Goal: Information Seeking & Learning: Learn about a topic

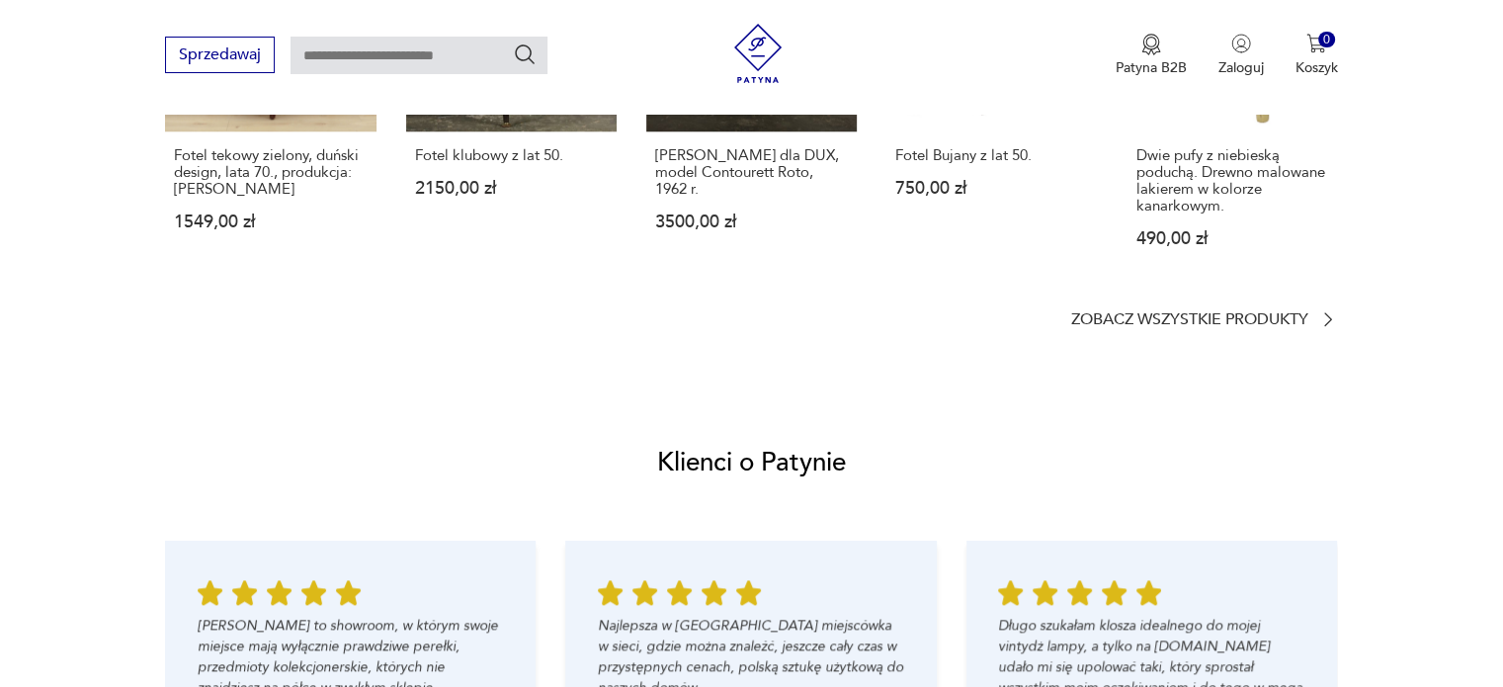
scroll to position [1877, 0]
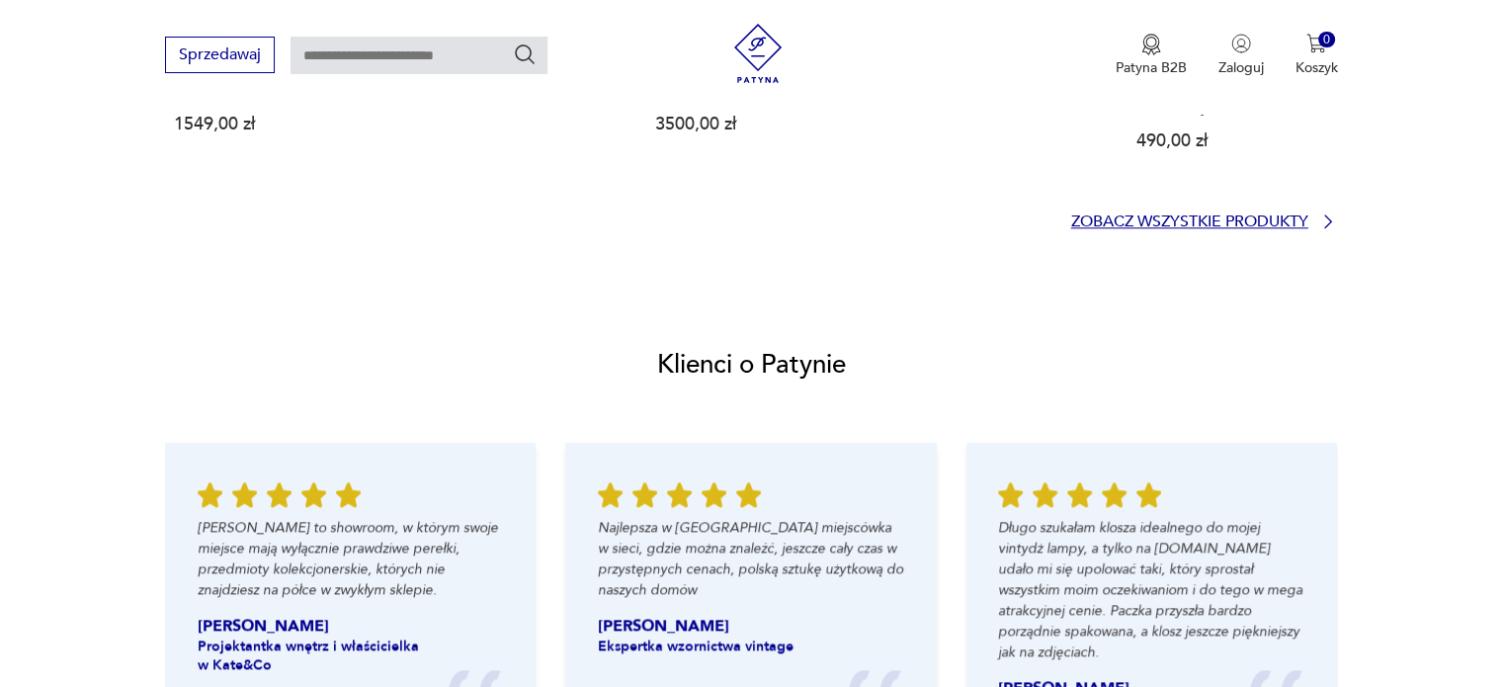
click at [1327, 217] on icon at bounding box center [1328, 221] width 20 height 20
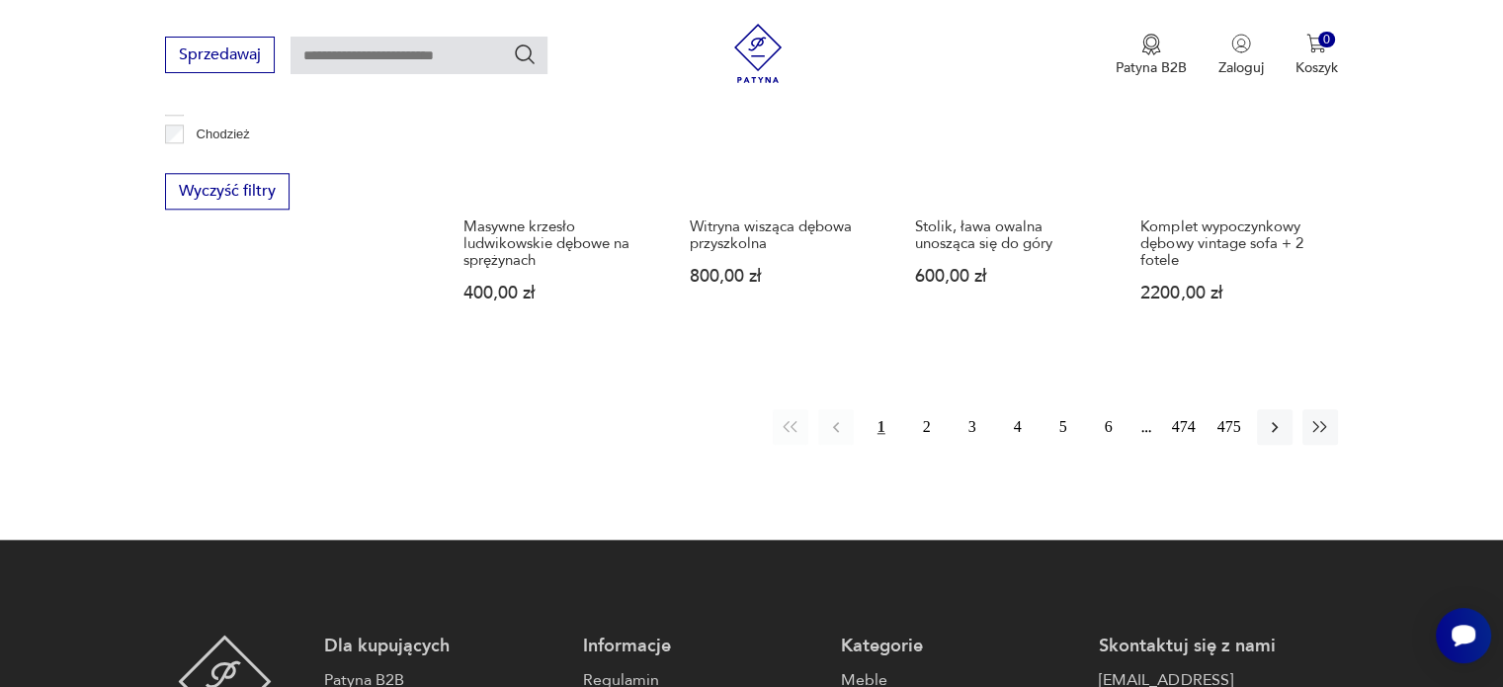
scroll to position [2103, 0]
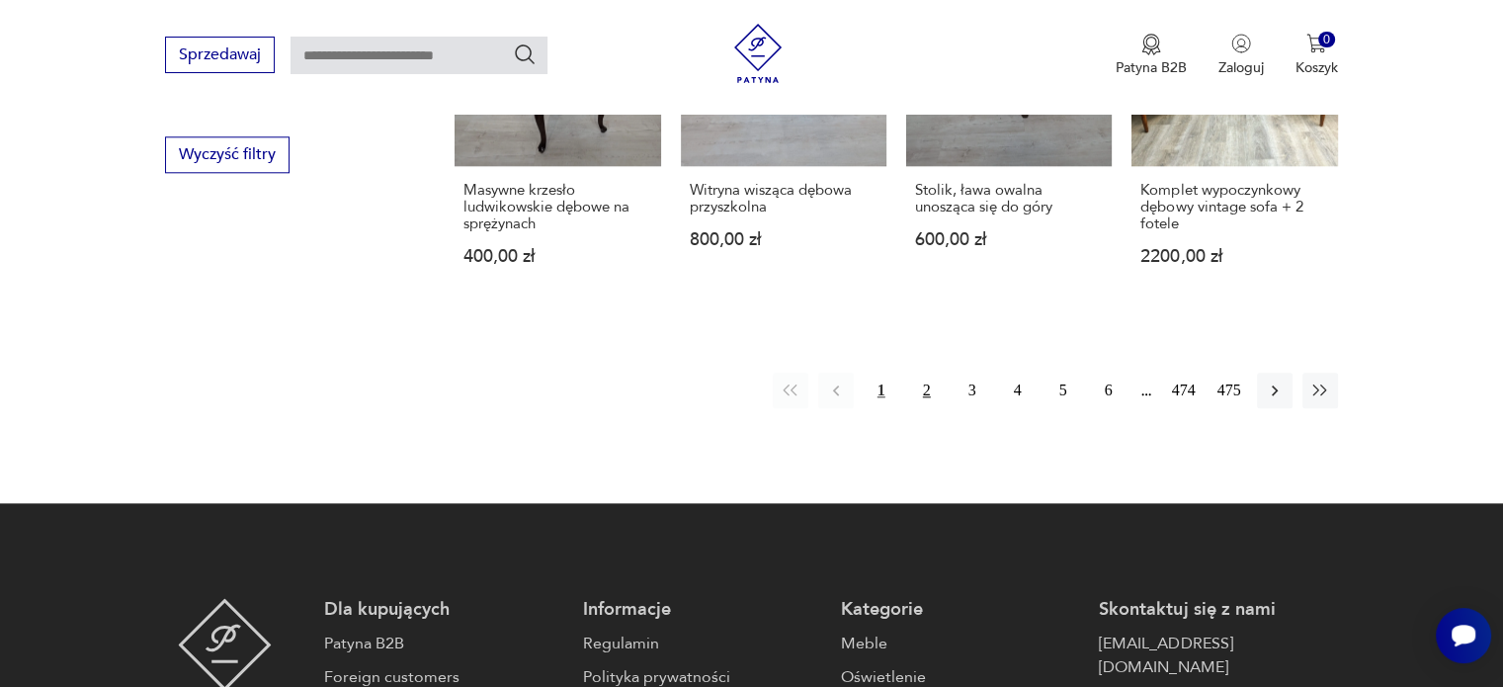
click at [924, 382] on button "2" at bounding box center [927, 390] width 36 height 36
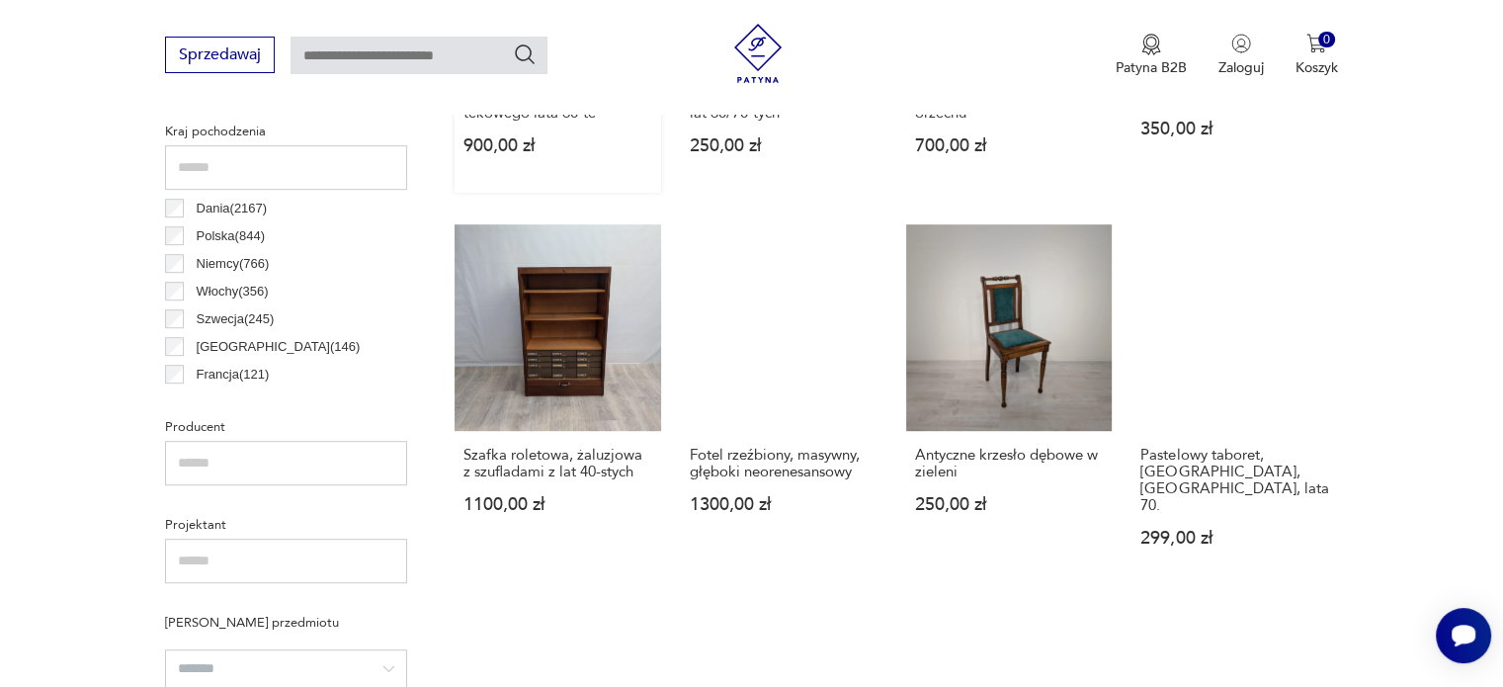
scroll to position [1018, 0]
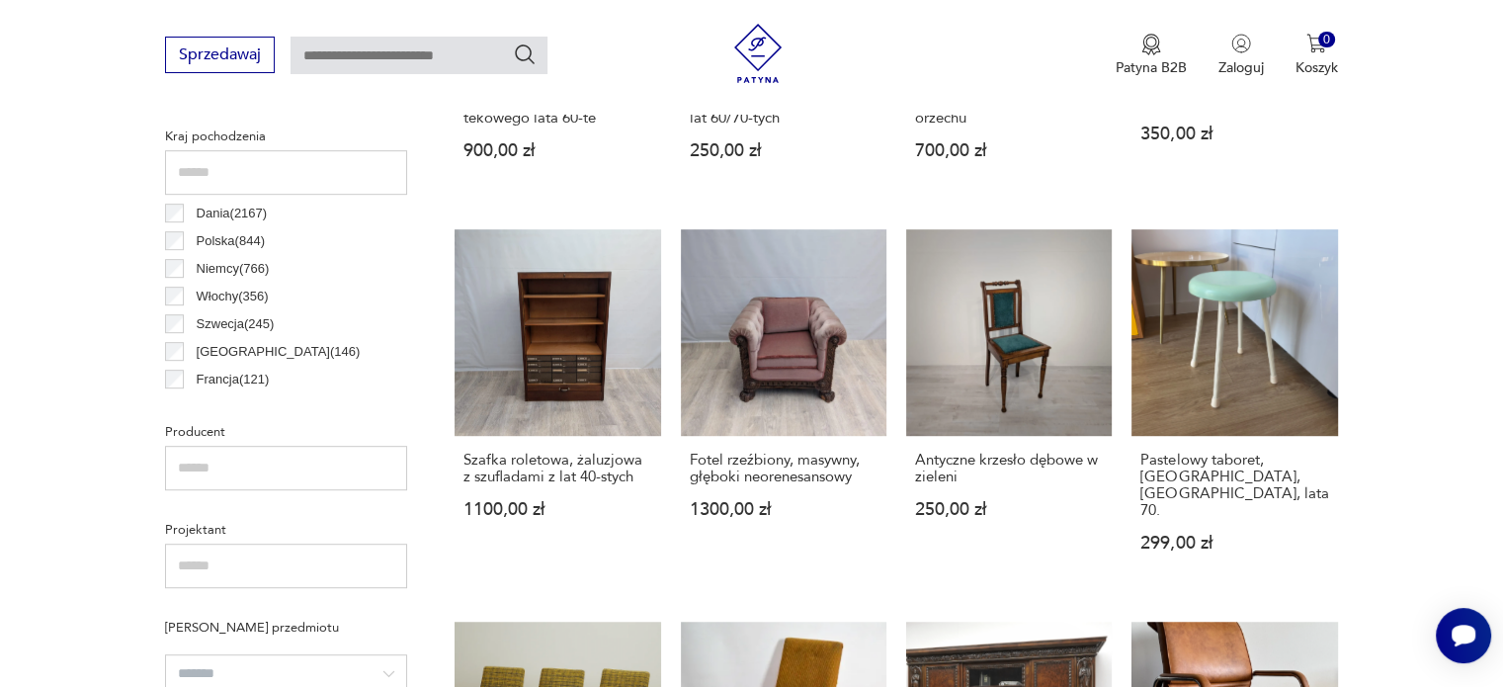
click at [235, 220] on p "Dania ( 2167 )" at bounding box center [232, 214] width 71 height 22
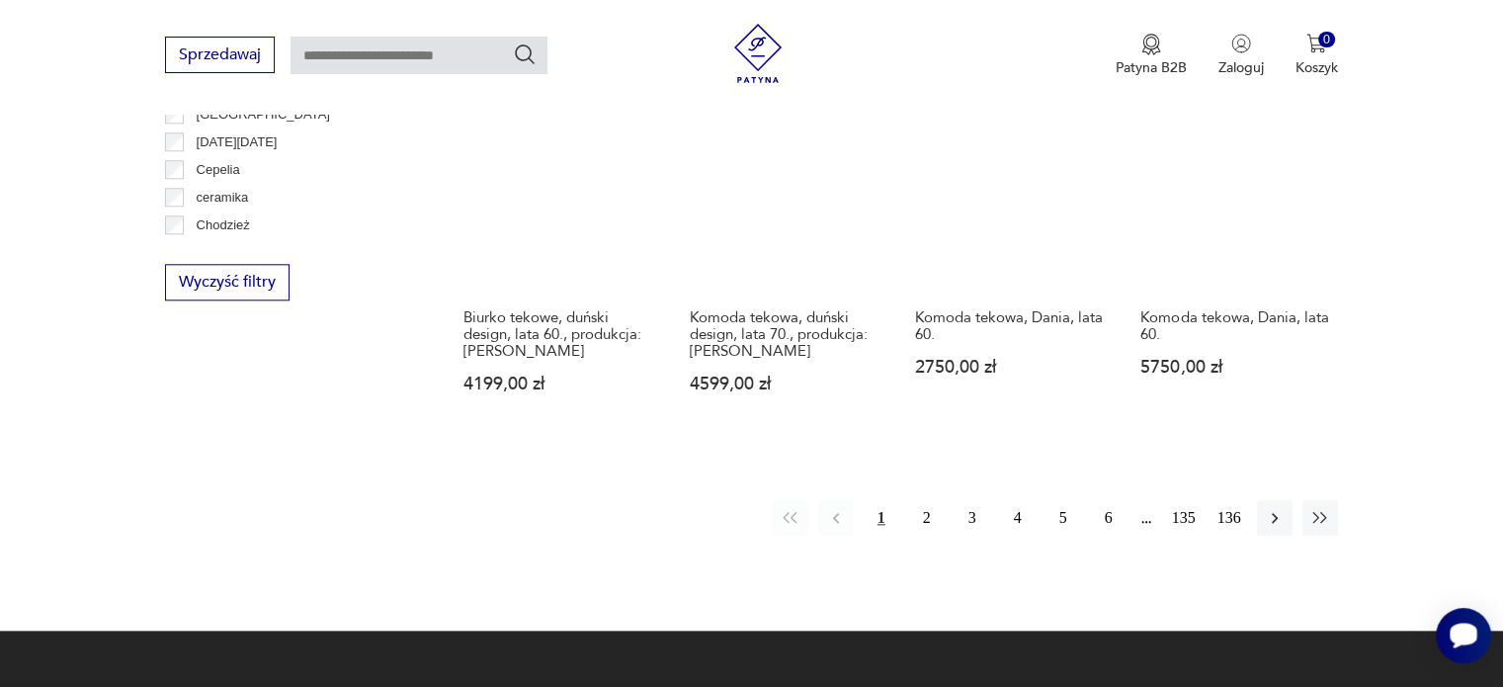
scroll to position [2006, 0]
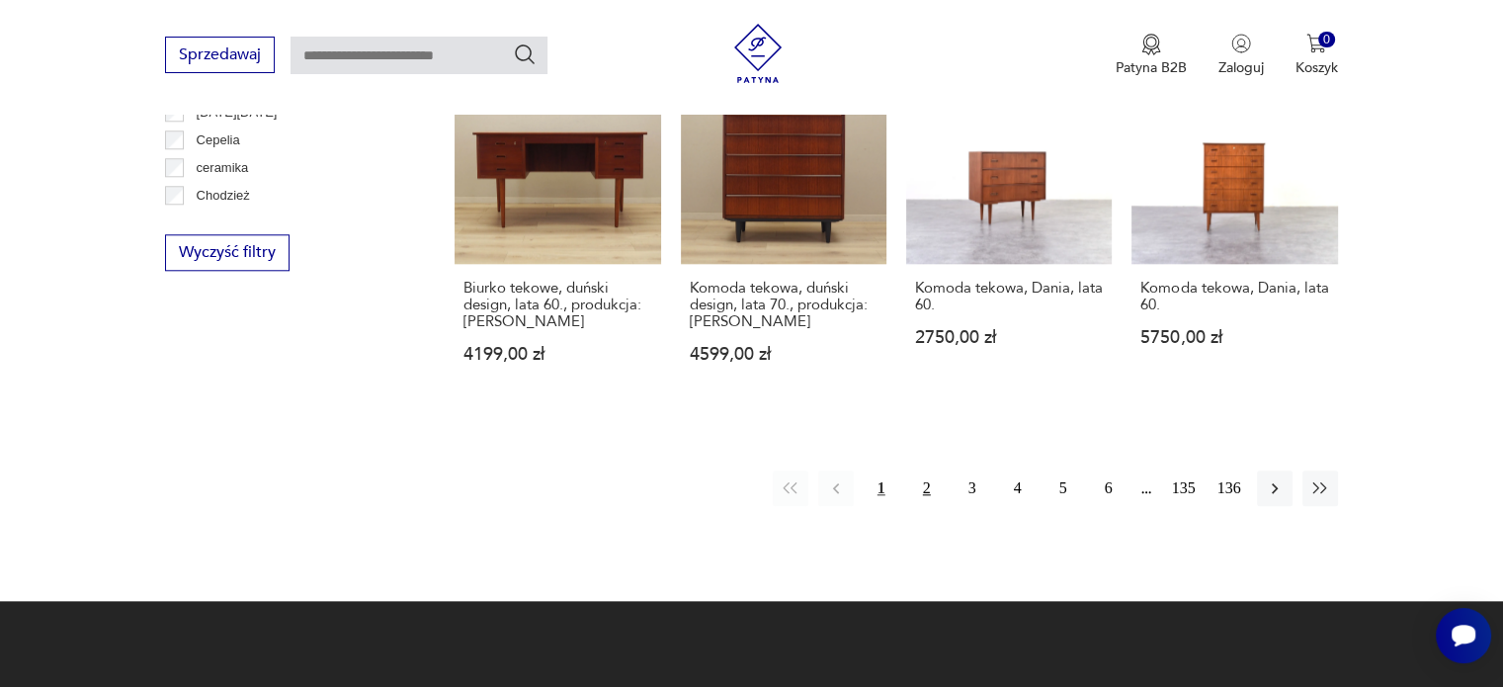
click at [921, 475] on button "2" at bounding box center [927, 488] width 36 height 36
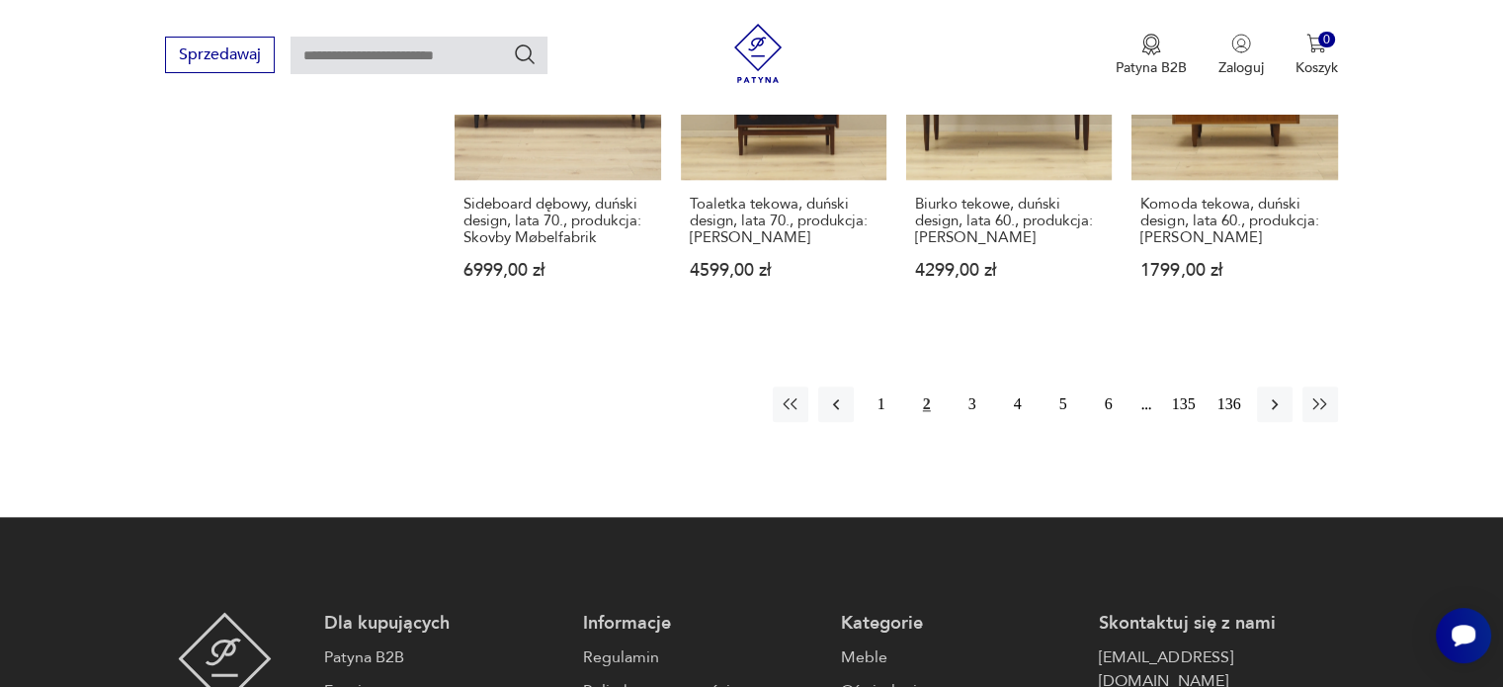
scroll to position [2203, 0]
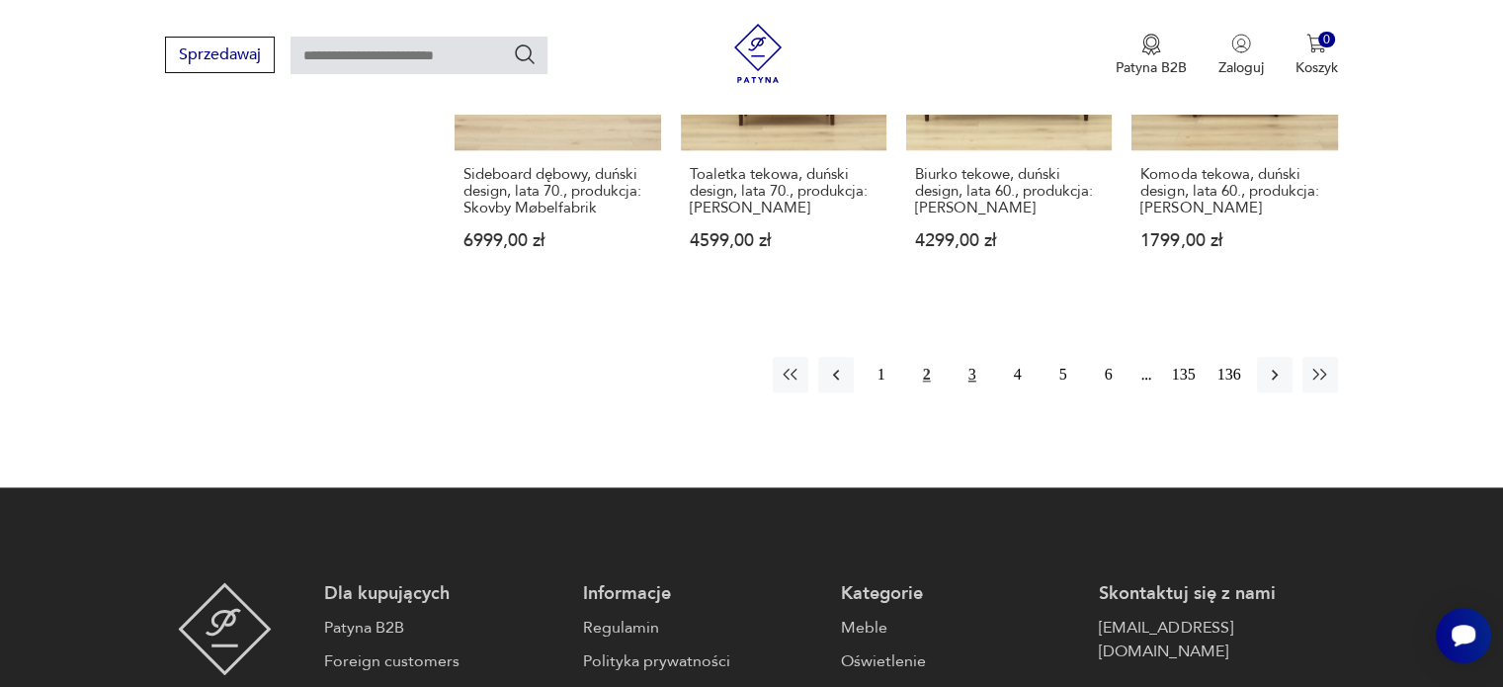
click at [980, 382] on button "3" at bounding box center [972, 375] width 36 height 36
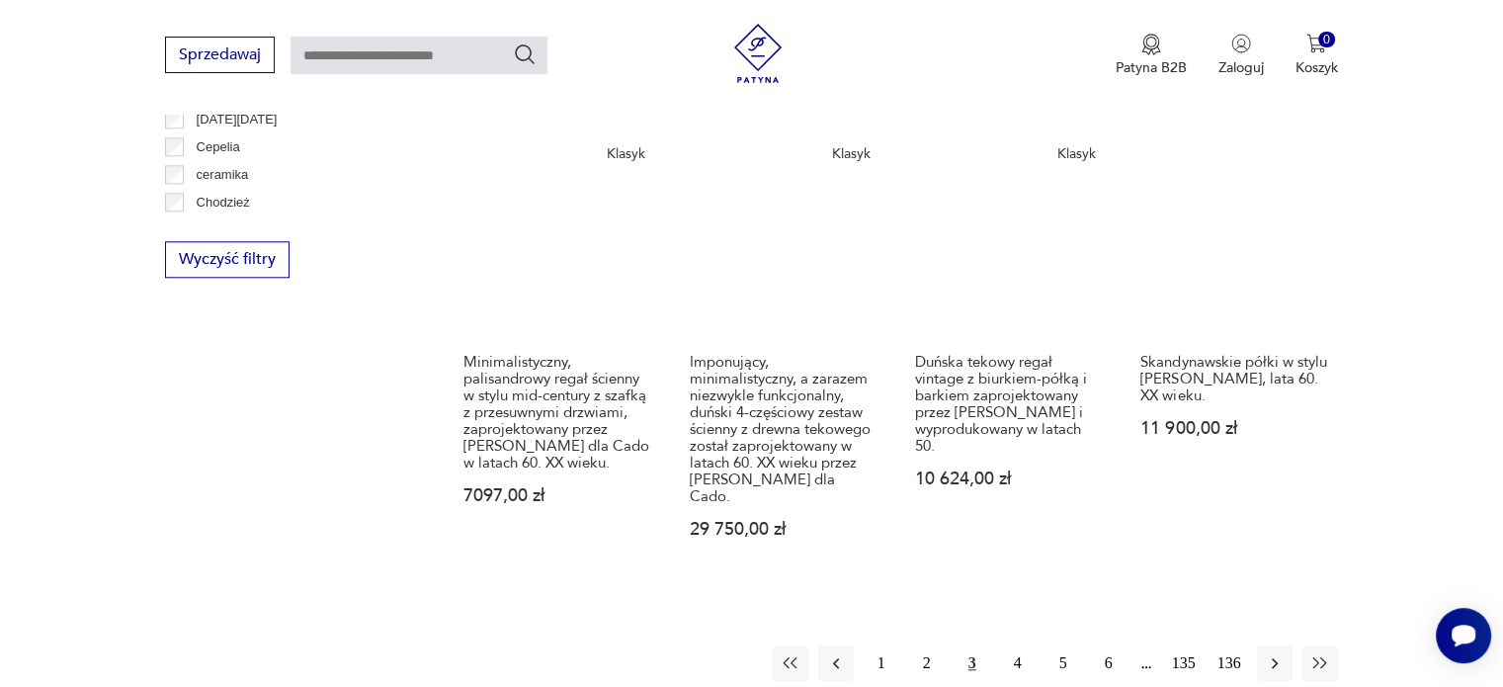
scroll to position [2006, 0]
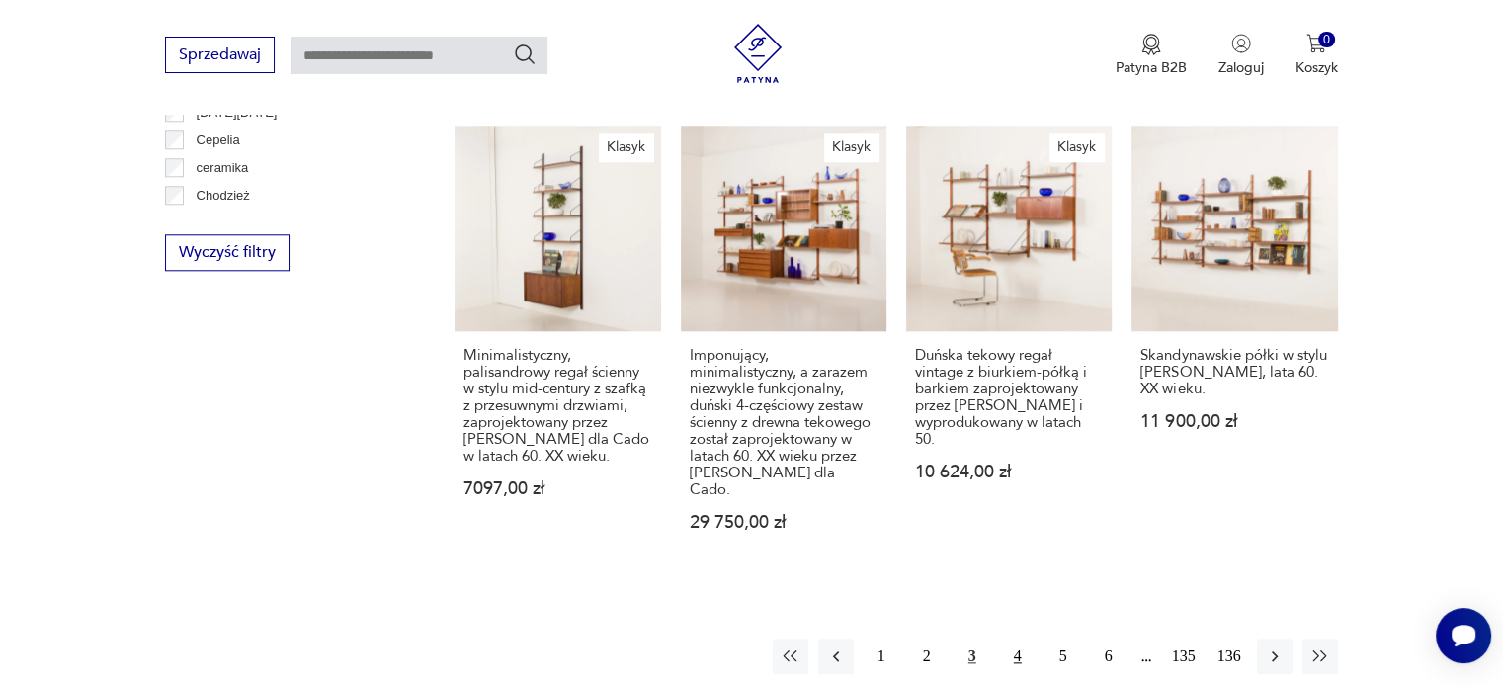
click at [1019, 638] on button "4" at bounding box center [1018, 656] width 36 height 36
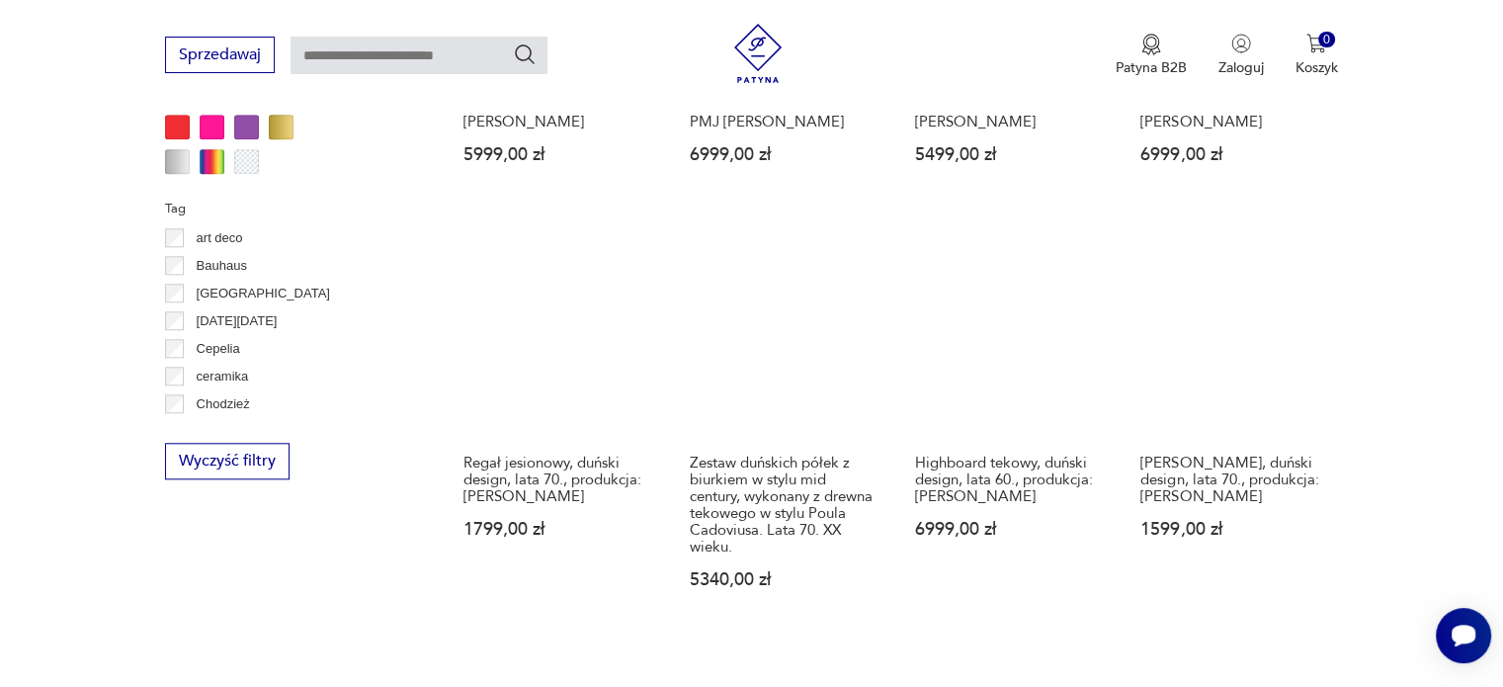
scroll to position [1907, 0]
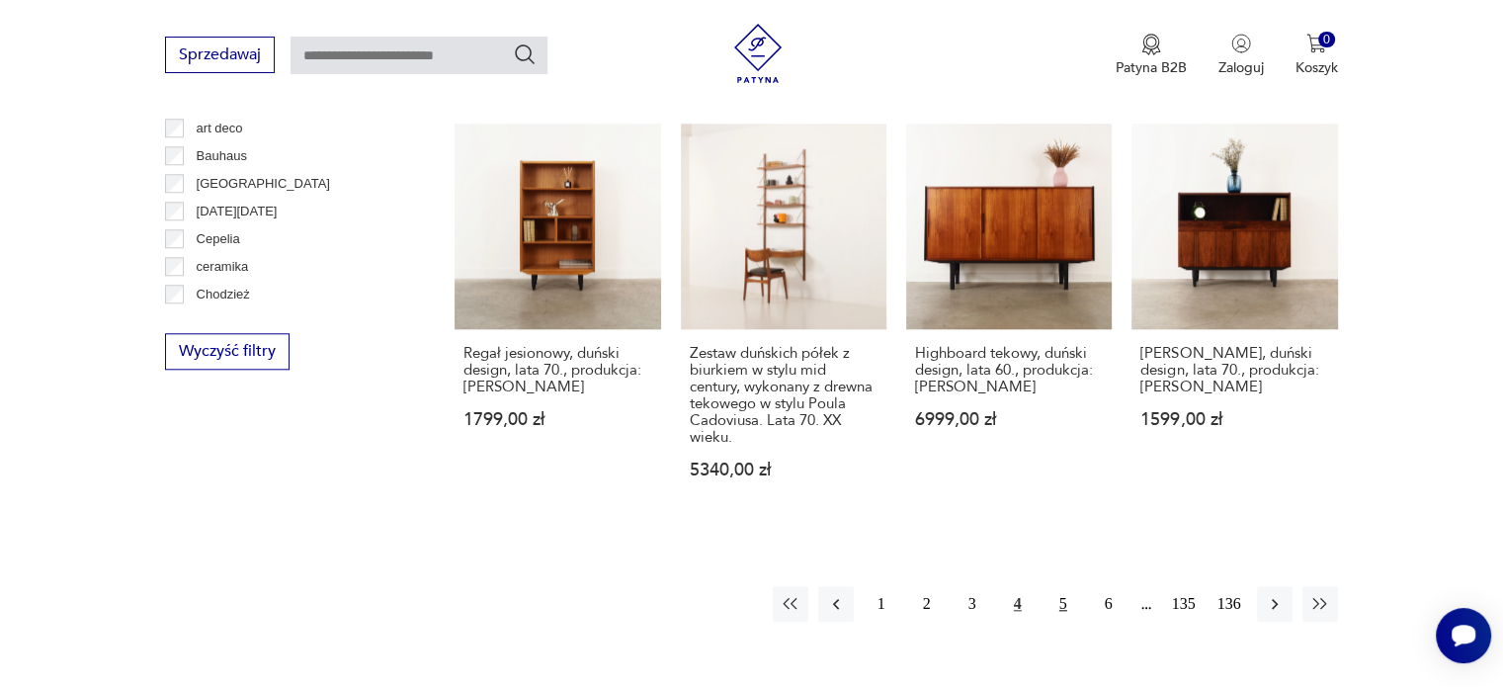
click at [1060, 603] on button "5" at bounding box center [1063, 604] width 36 height 36
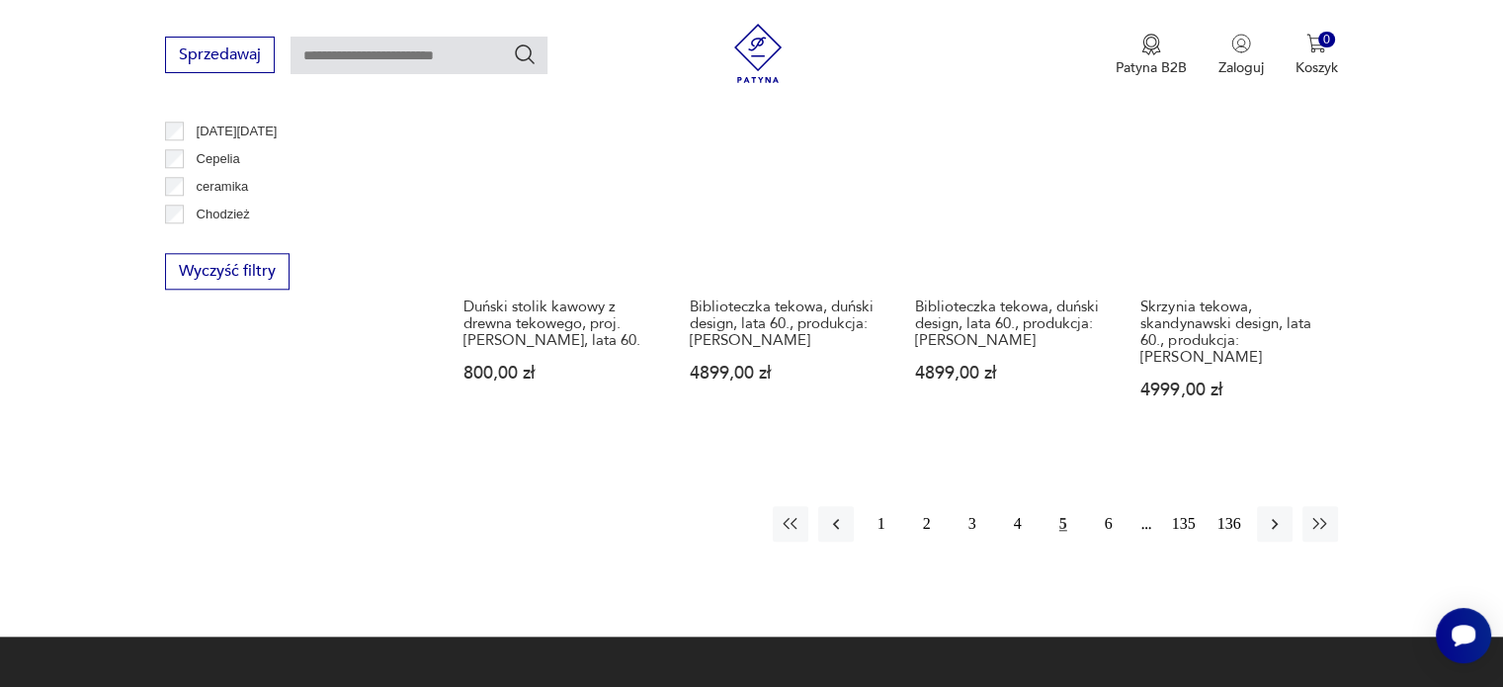
scroll to position [2006, 0]
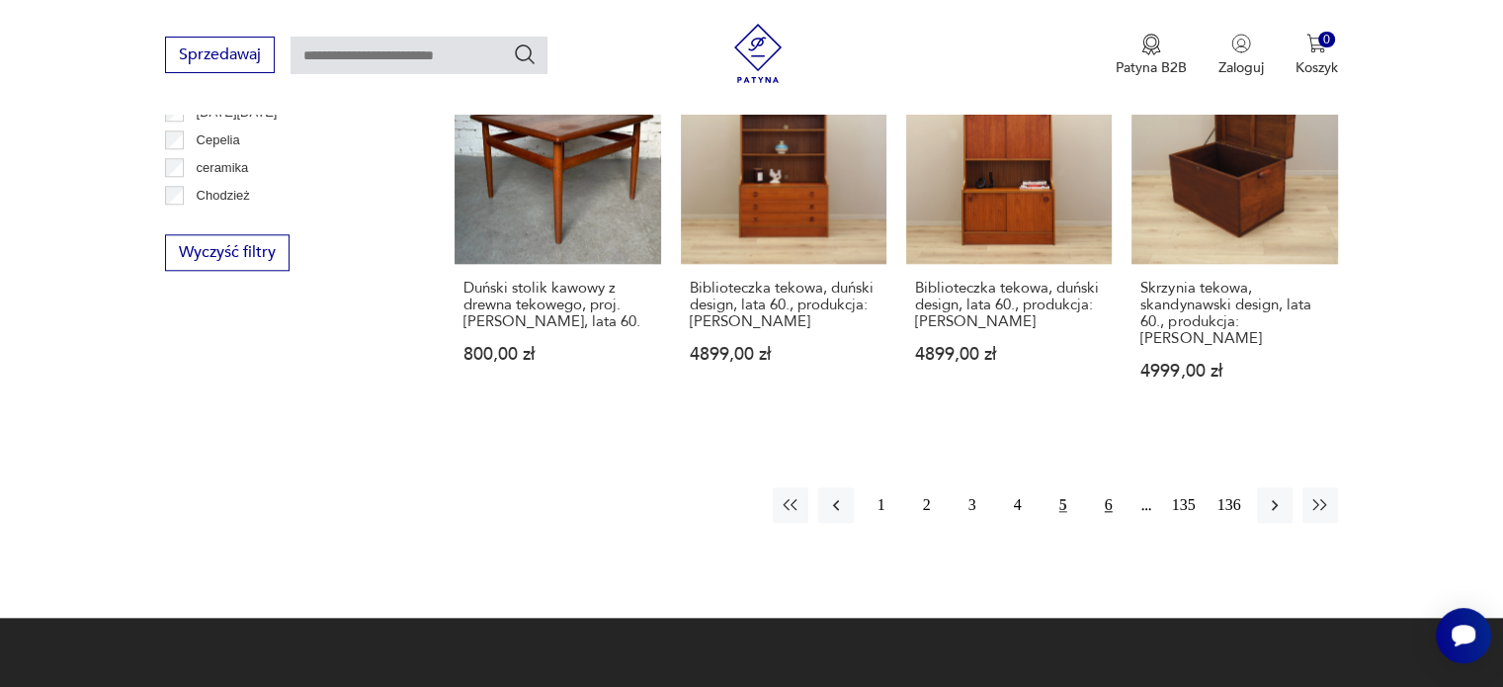
click at [1112, 487] on button "6" at bounding box center [1109, 505] width 36 height 36
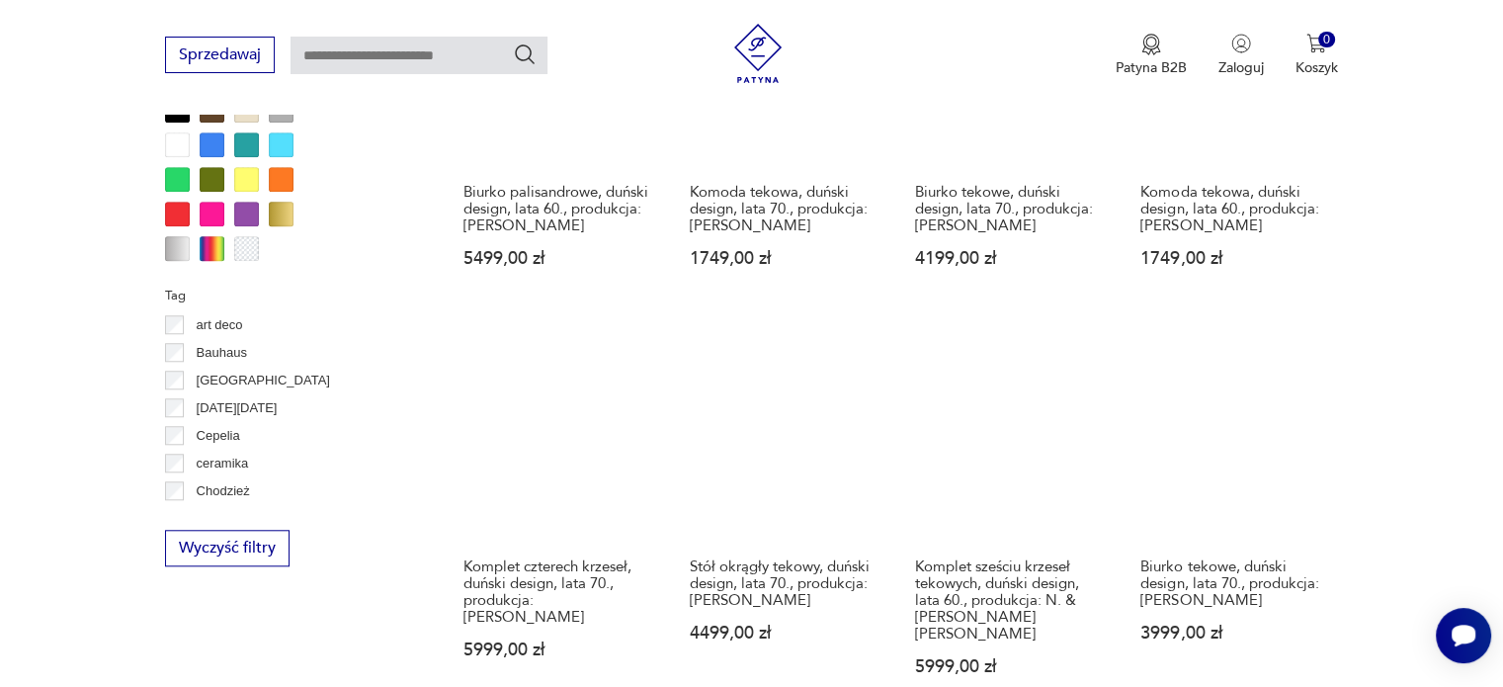
scroll to position [1808, 0]
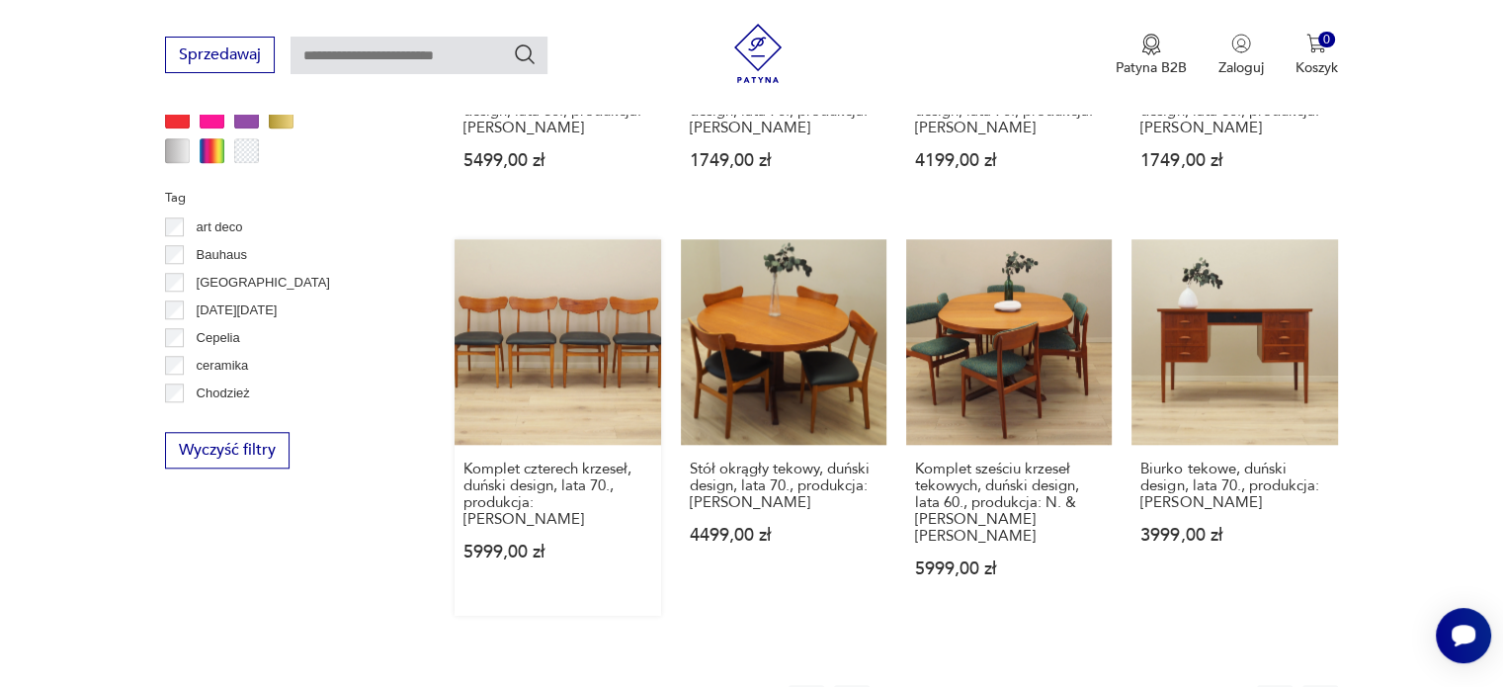
click at [538, 371] on link "Komplet czterech krzeseł, duński design, lata 70., produkcja: [PERSON_NAME] 599…" at bounding box center [557, 427] width 206 height 376
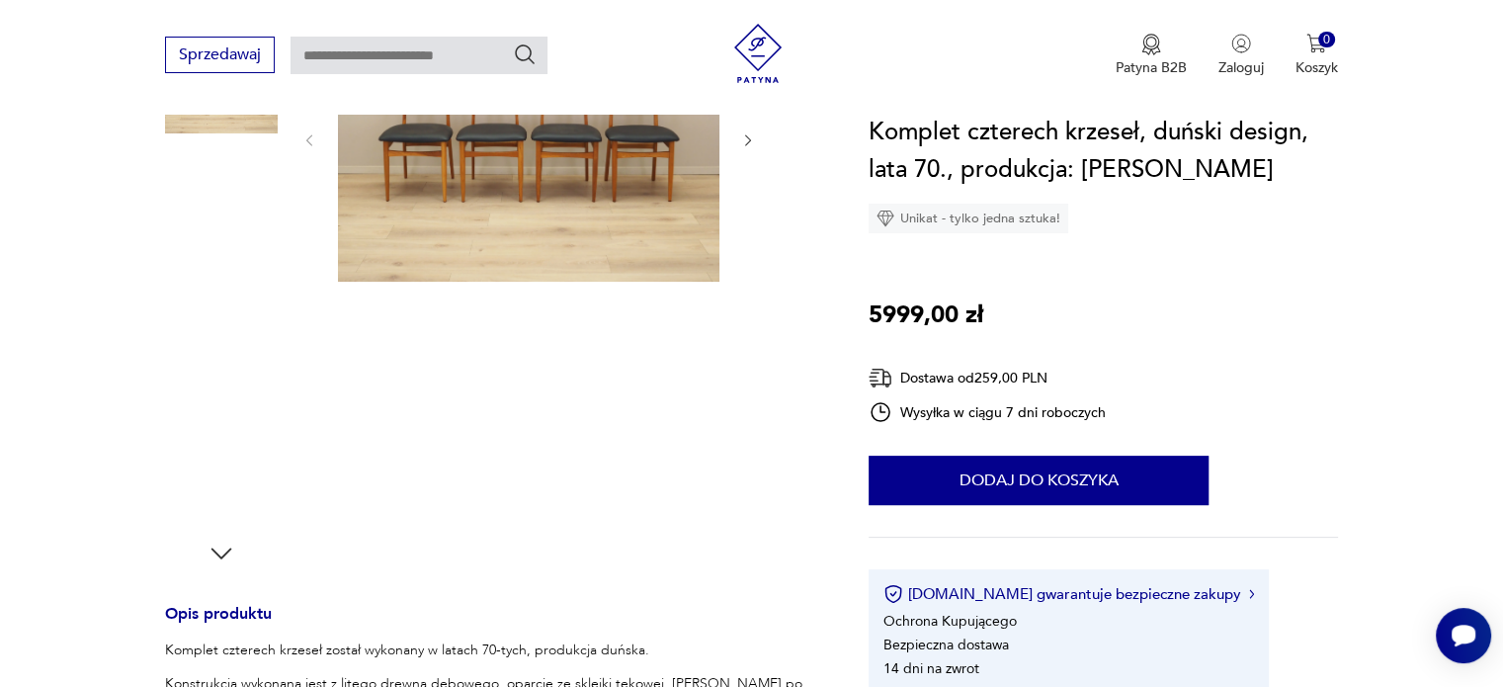
scroll to position [198, 0]
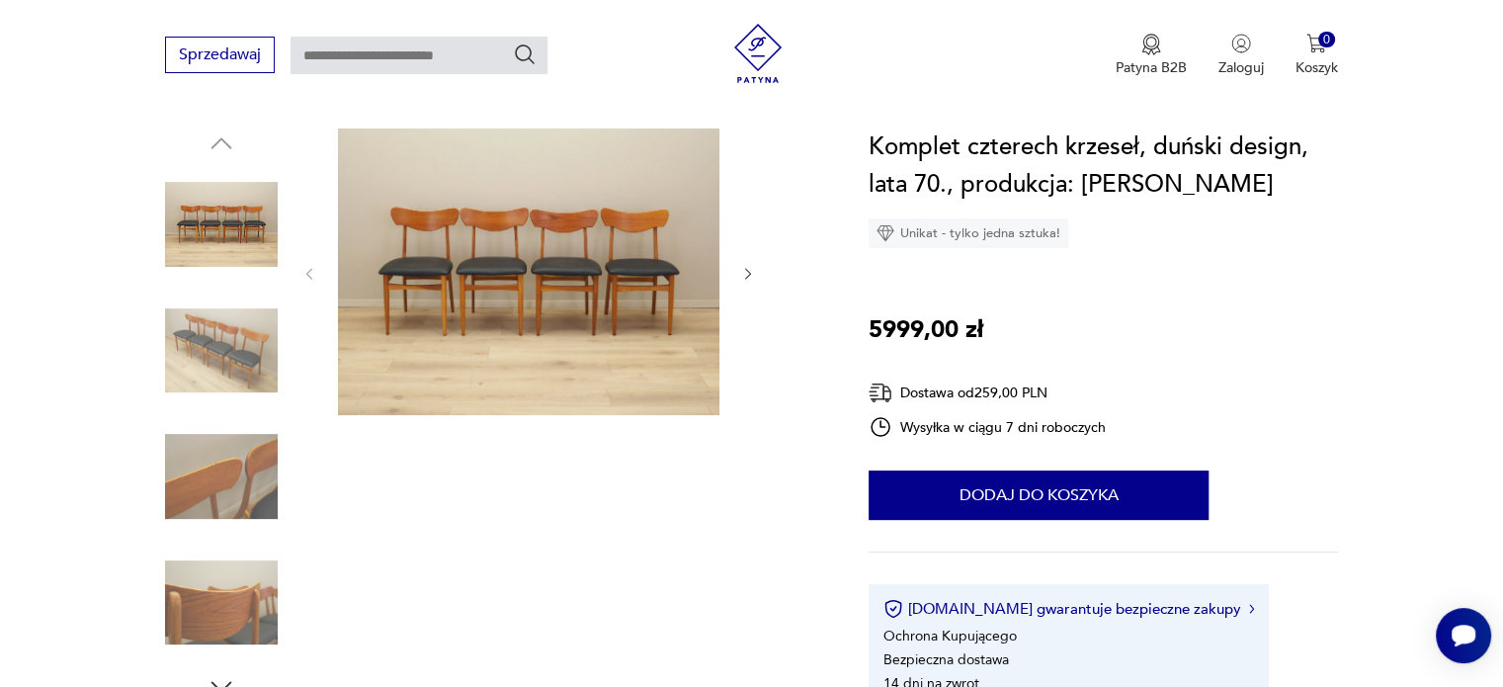
click at [739, 278] on div at bounding box center [528, 273] width 454 height 290
click at [747, 272] on icon "button" at bounding box center [748, 274] width 17 height 17
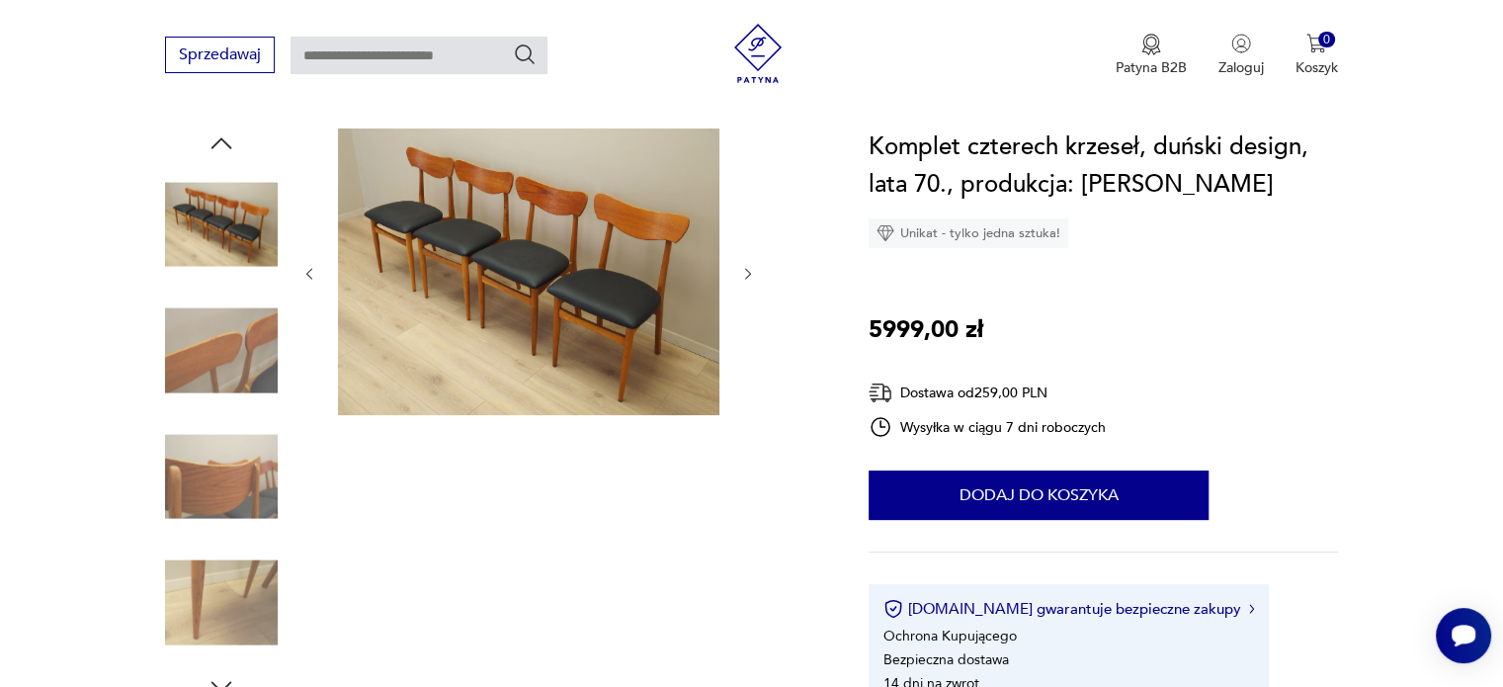
click at [746, 272] on icon "button" at bounding box center [748, 274] width 17 height 17
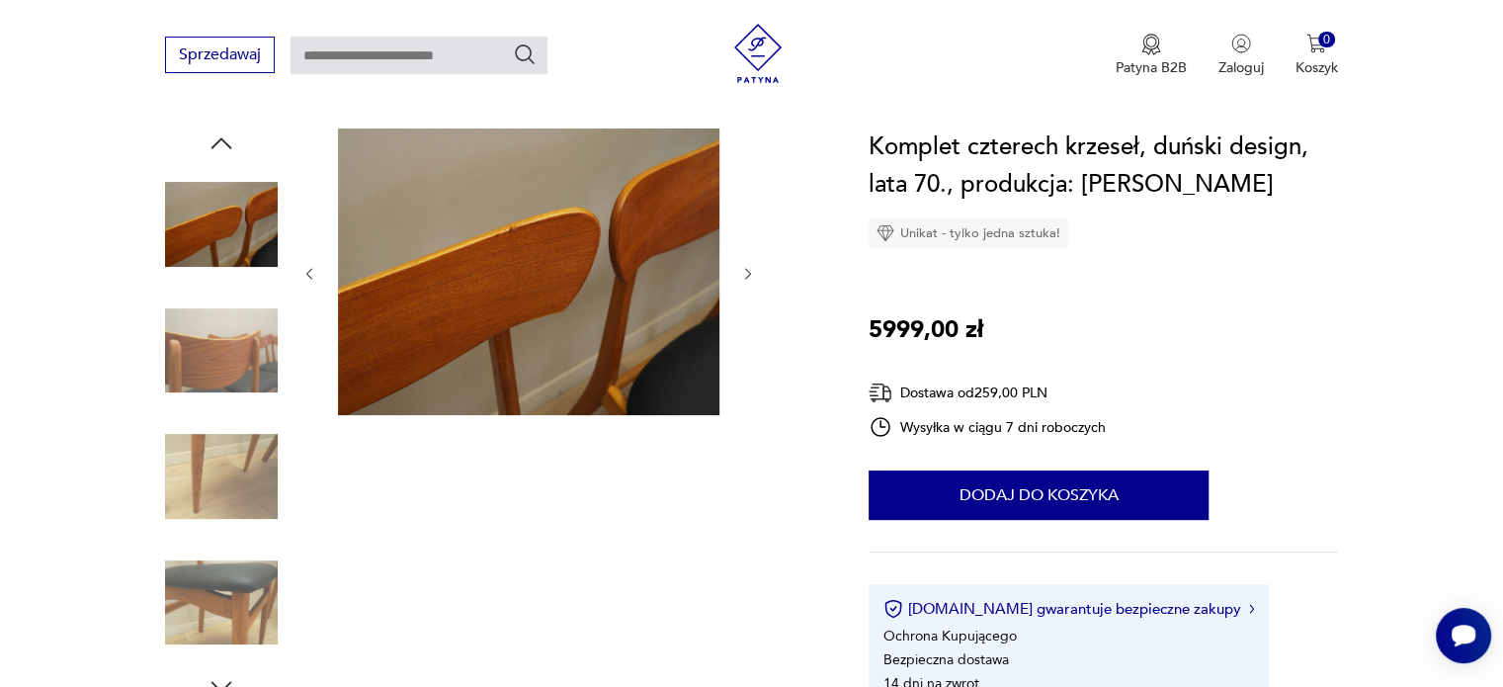
click at [746, 272] on icon "button" at bounding box center [748, 274] width 17 height 17
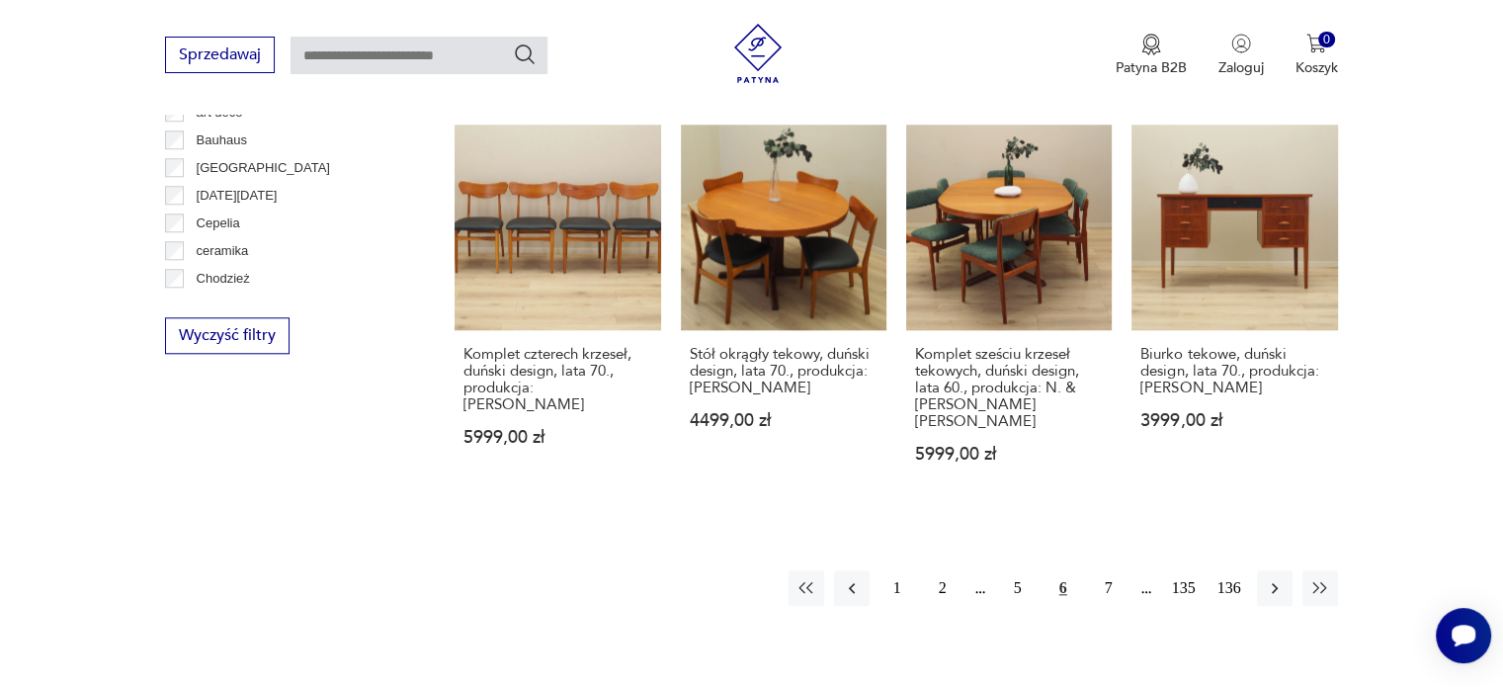
scroll to position [1983, 0]
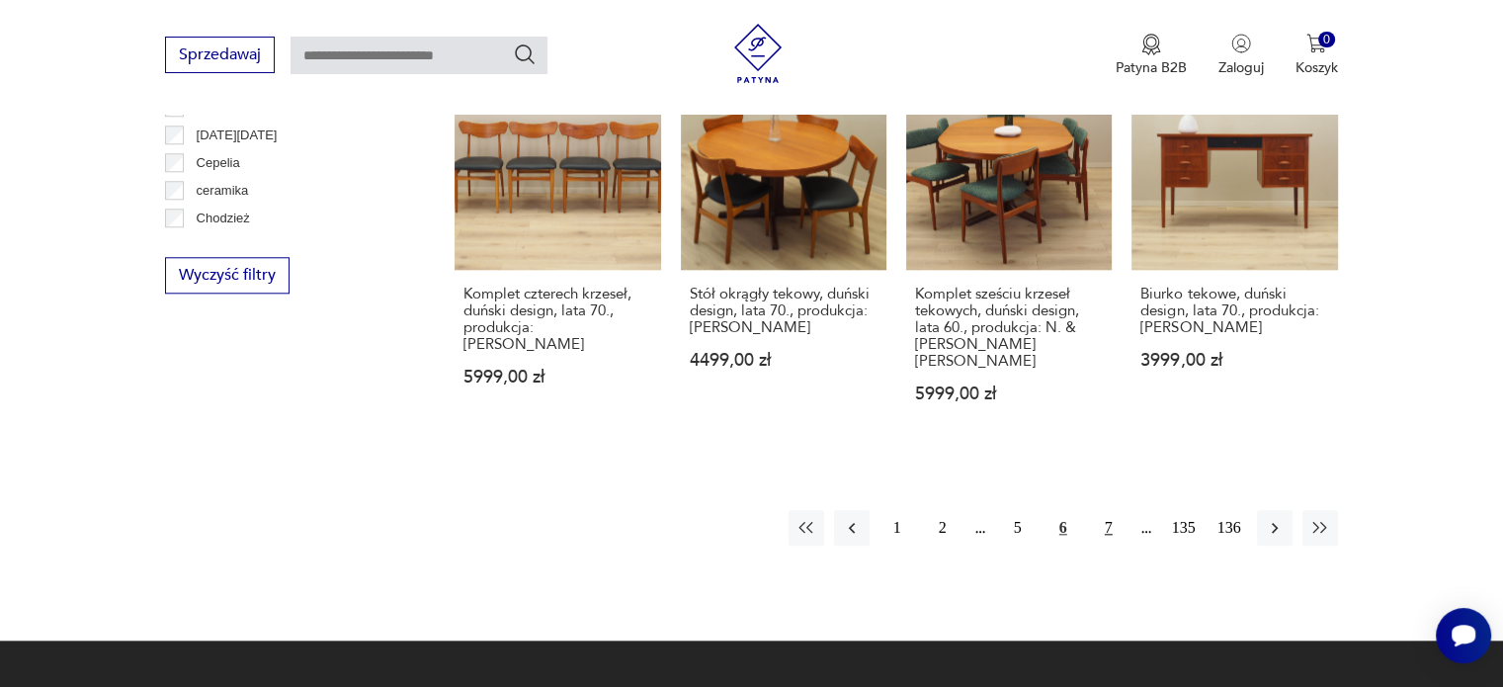
click at [1109, 510] on button "7" at bounding box center [1109, 528] width 36 height 36
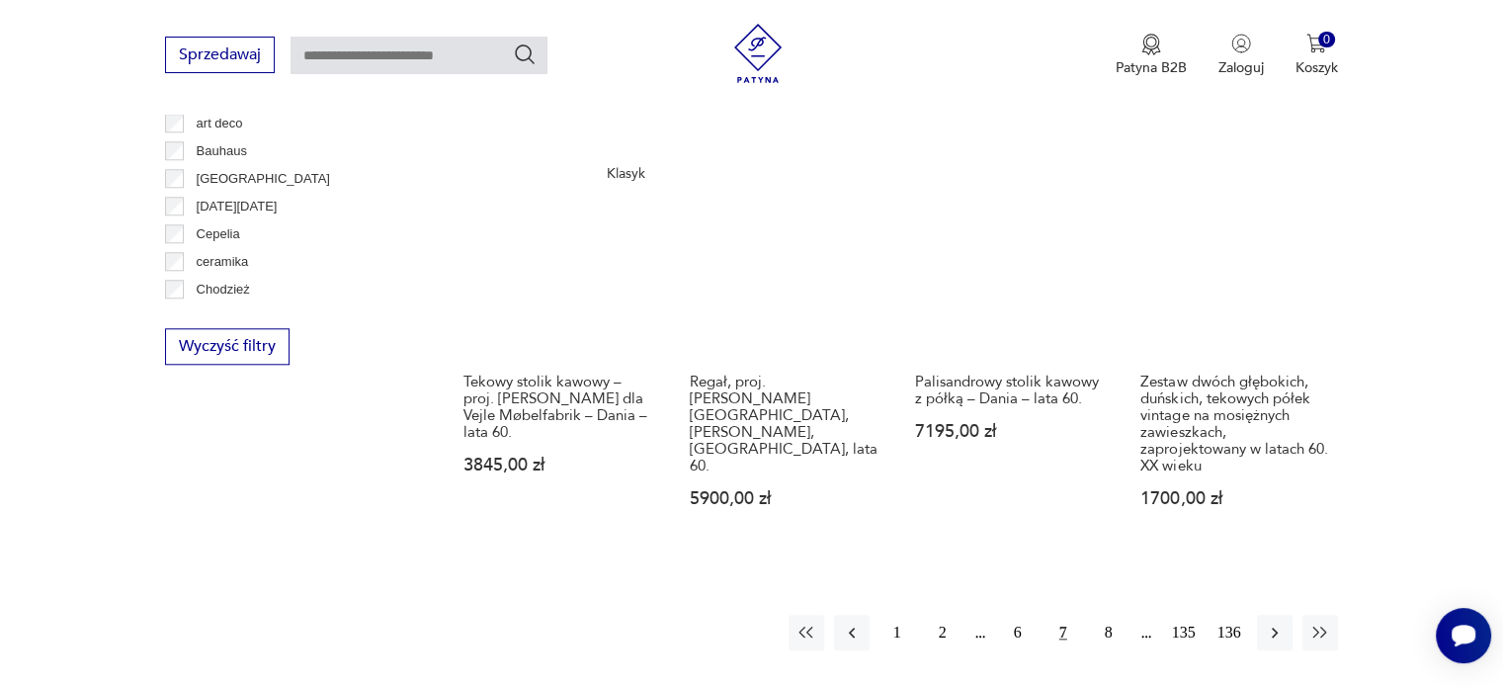
scroll to position [2006, 0]
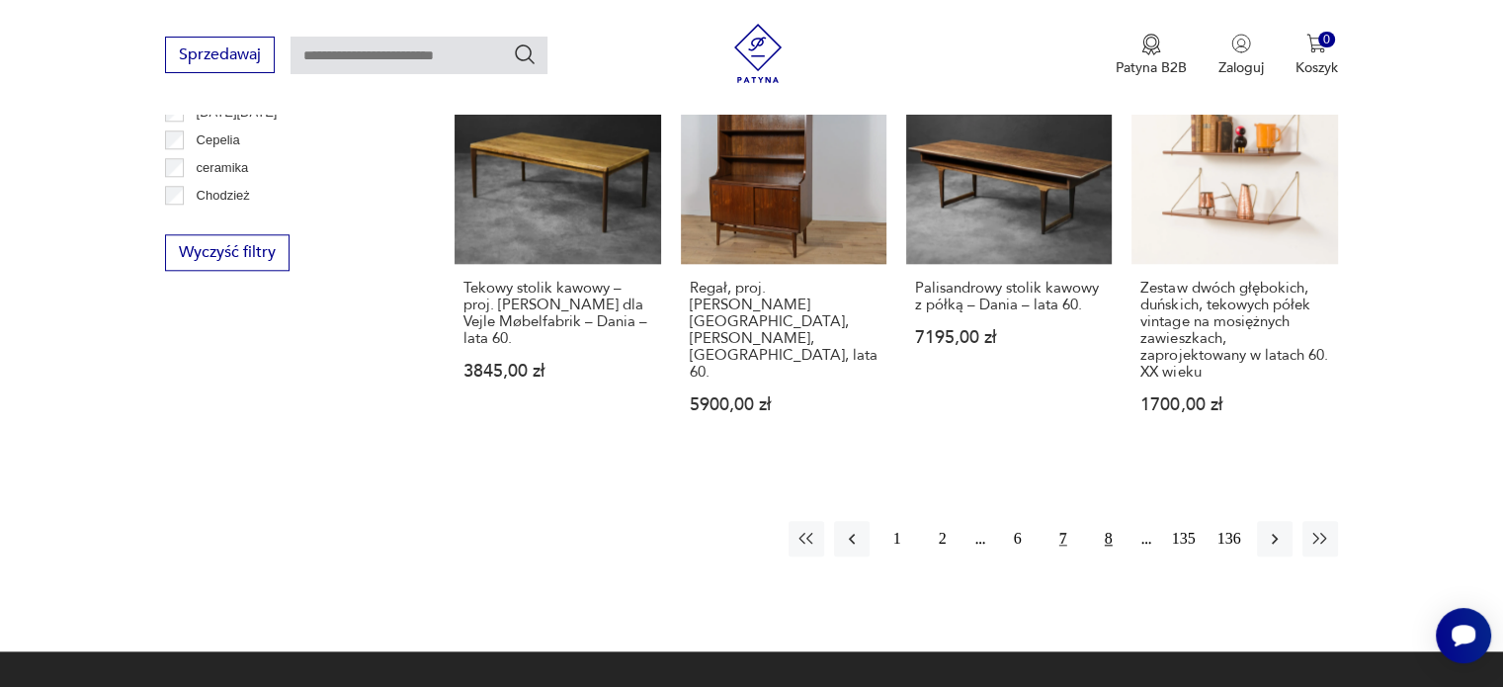
click at [1110, 528] on button "8" at bounding box center [1109, 539] width 36 height 36
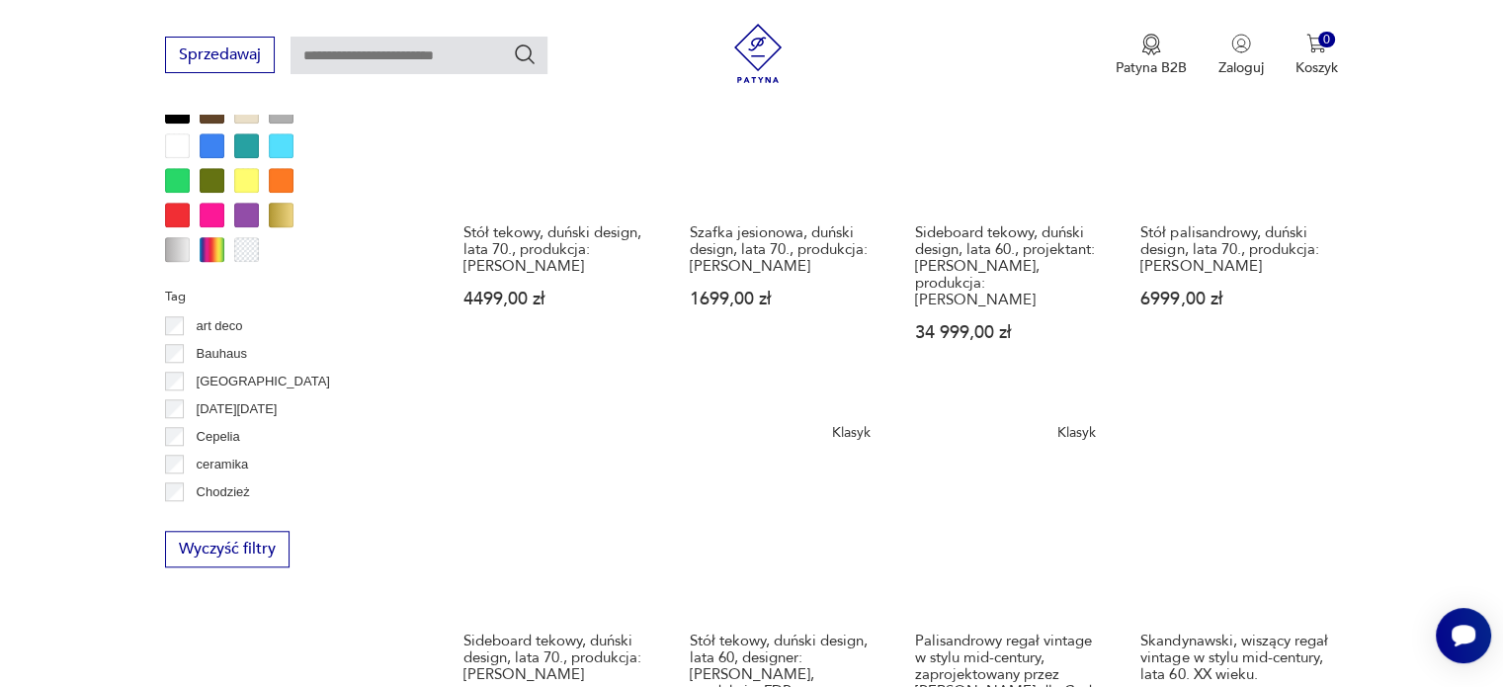
scroll to position [1907, 0]
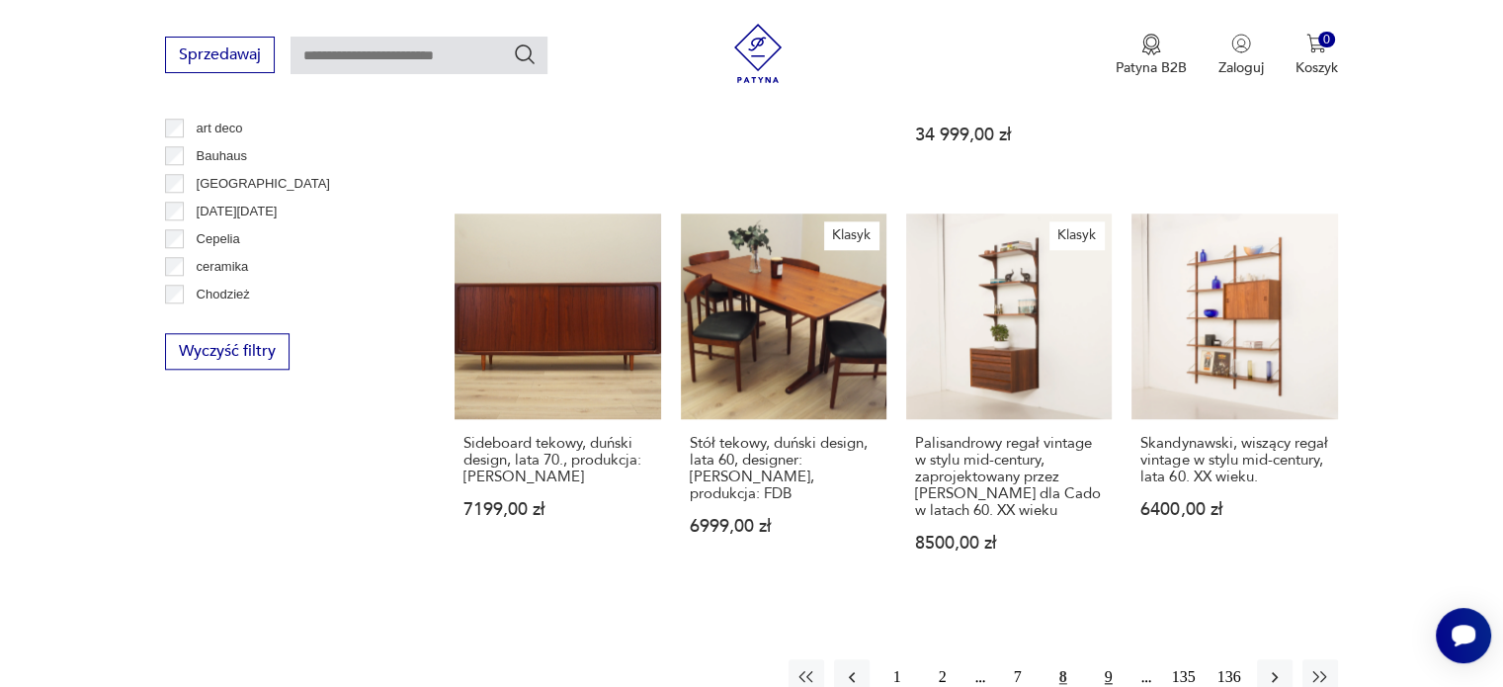
click at [1102, 659] on button "9" at bounding box center [1109, 677] width 36 height 36
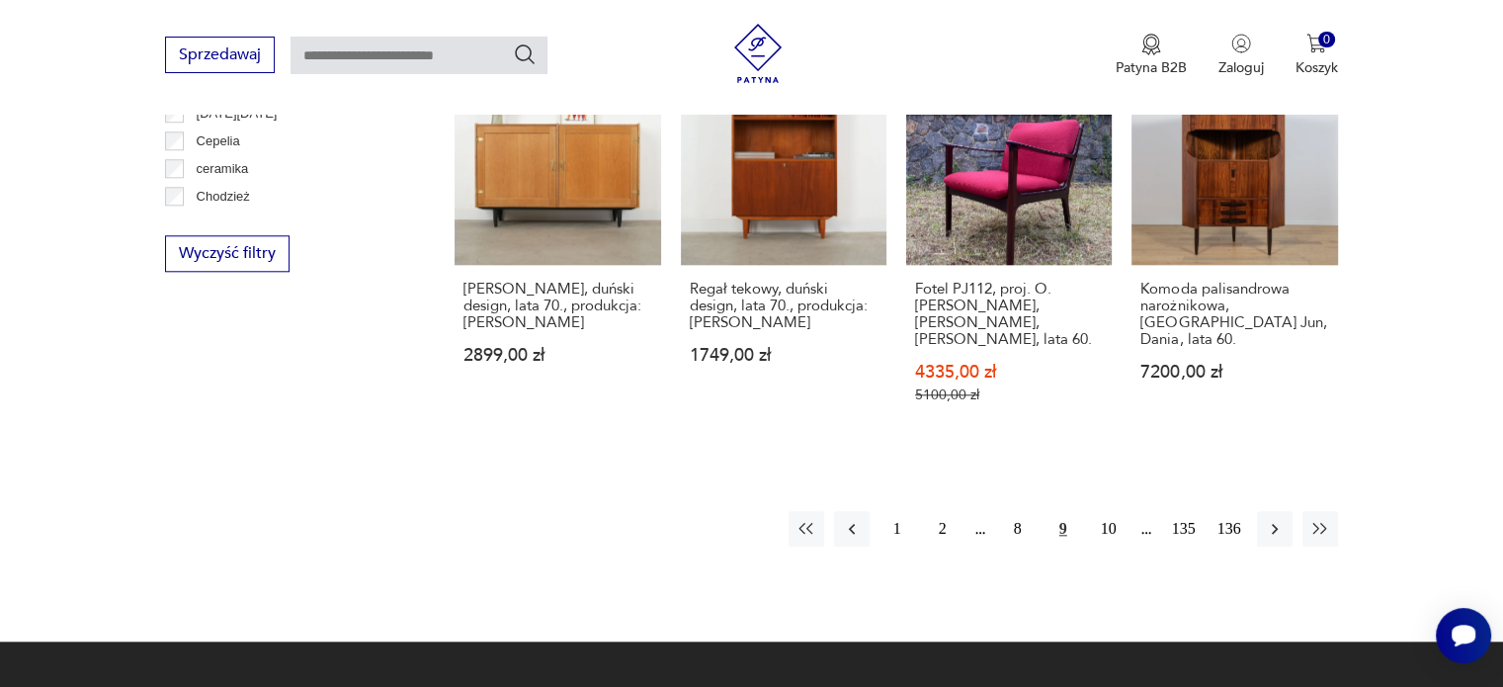
scroll to position [2006, 0]
click at [1112, 510] on button "10" at bounding box center [1109, 528] width 36 height 36
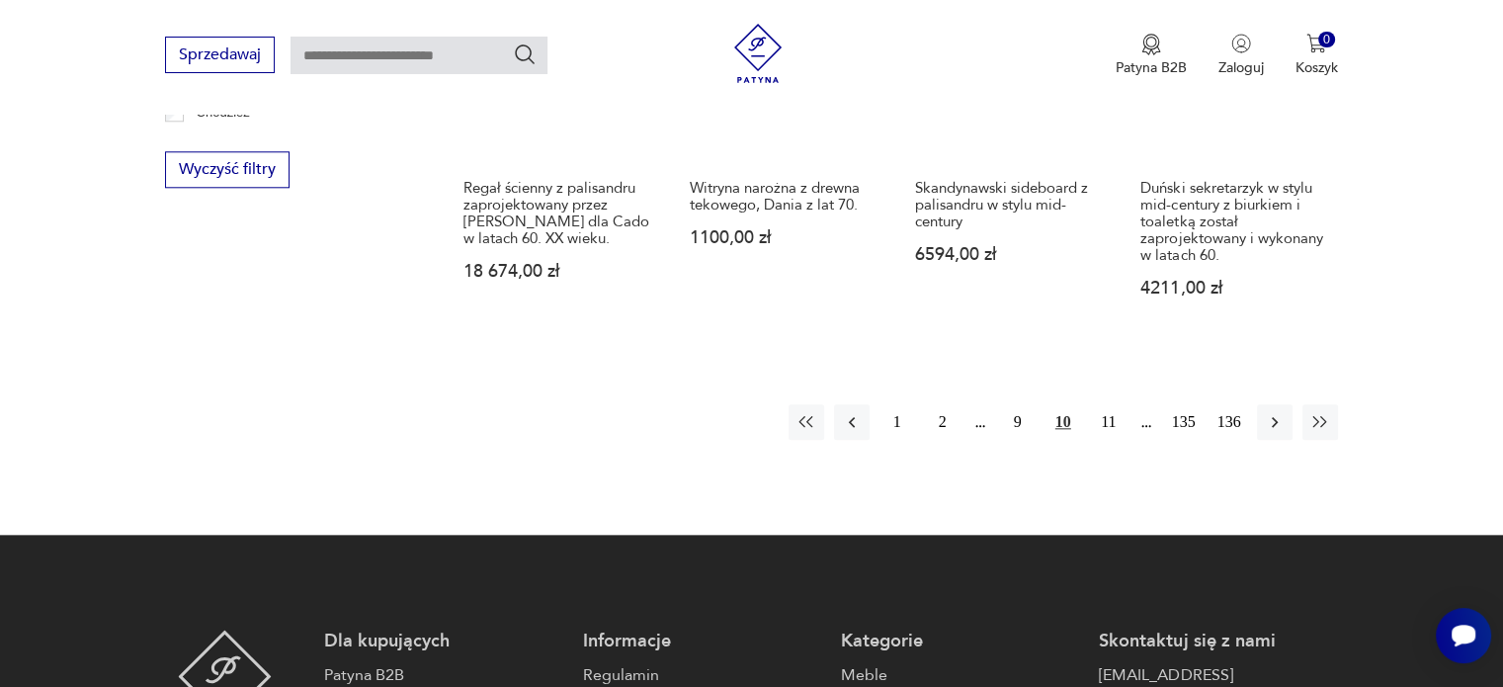
scroll to position [2104, 0]
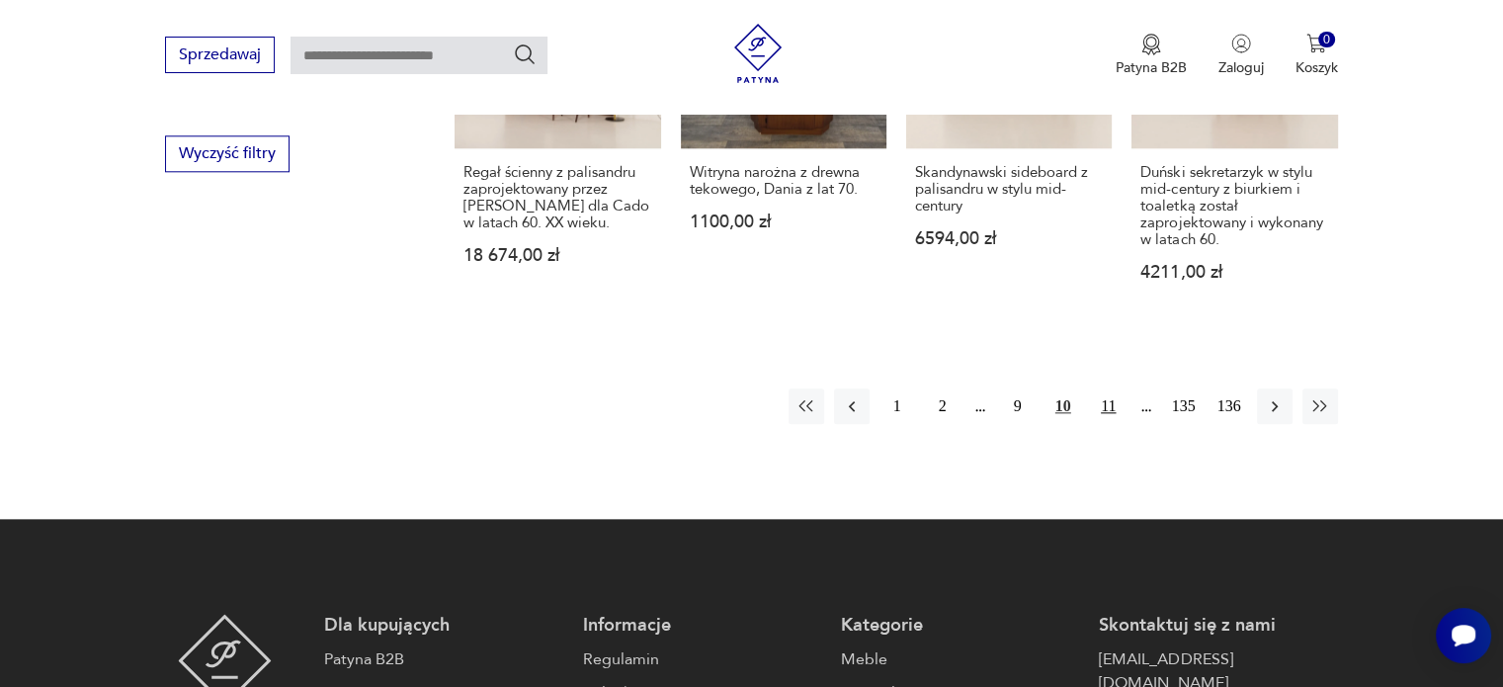
click at [1104, 388] on button "11" at bounding box center [1109, 406] width 36 height 36
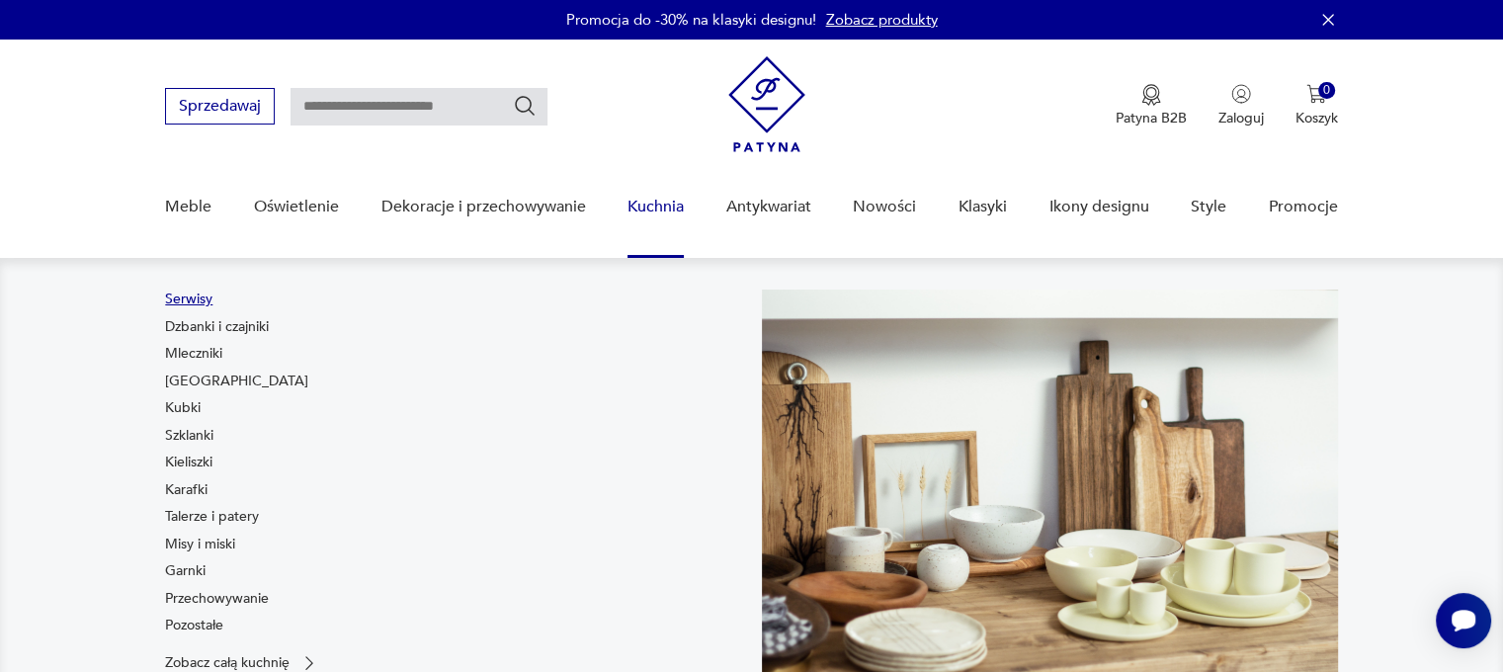
click at [198, 295] on link "Serwisy" at bounding box center [188, 299] width 47 height 20
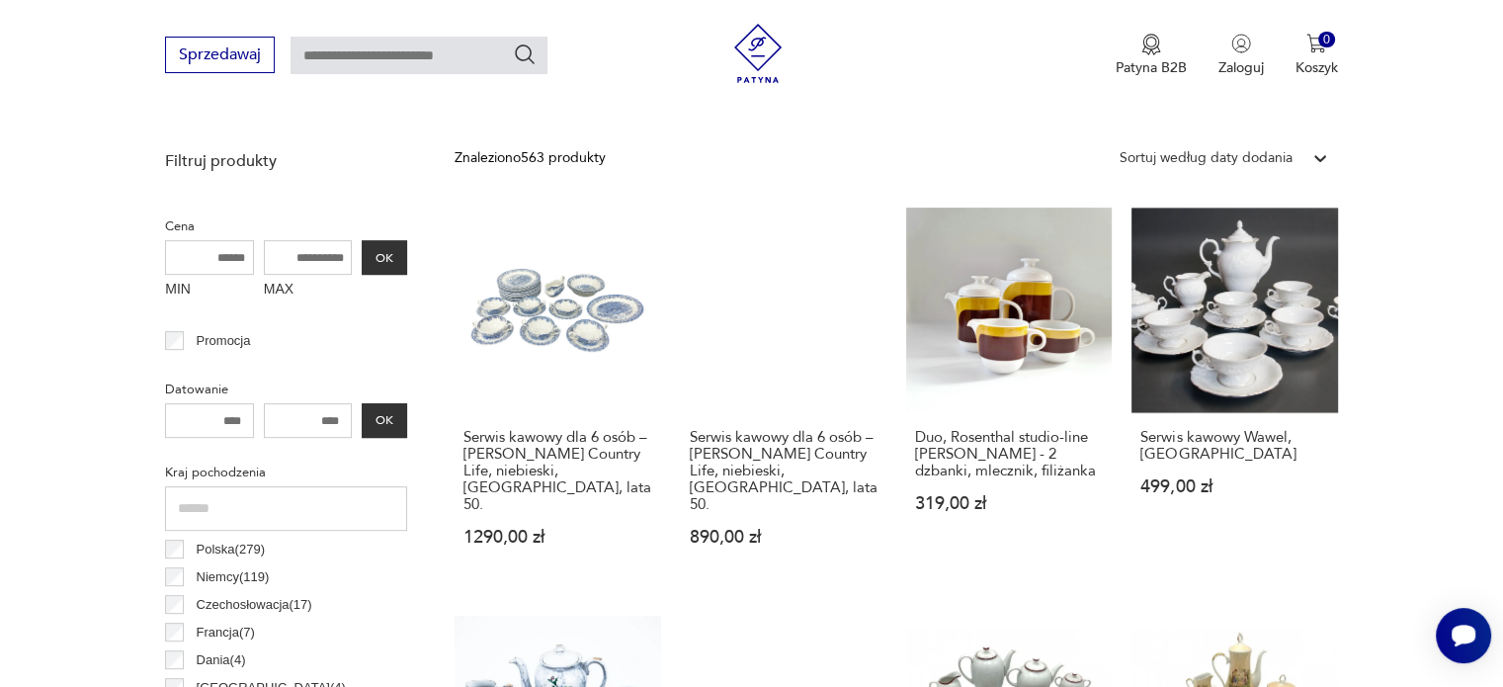
scroll to position [622, 0]
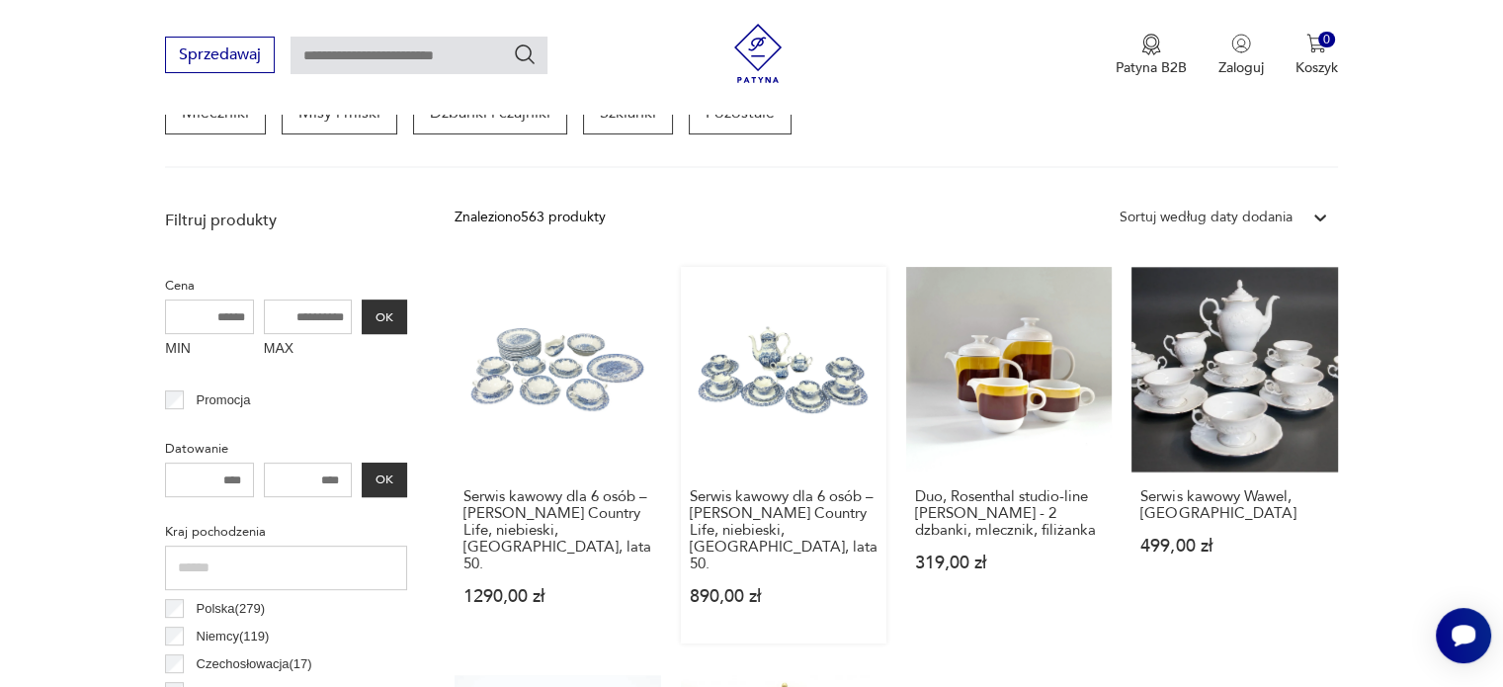
click at [744, 376] on link "Serwis kawowy dla 6 osób – [PERSON_NAME] Country Life, niebieski, [GEOGRAPHIC_D…" at bounding box center [784, 455] width 206 height 376
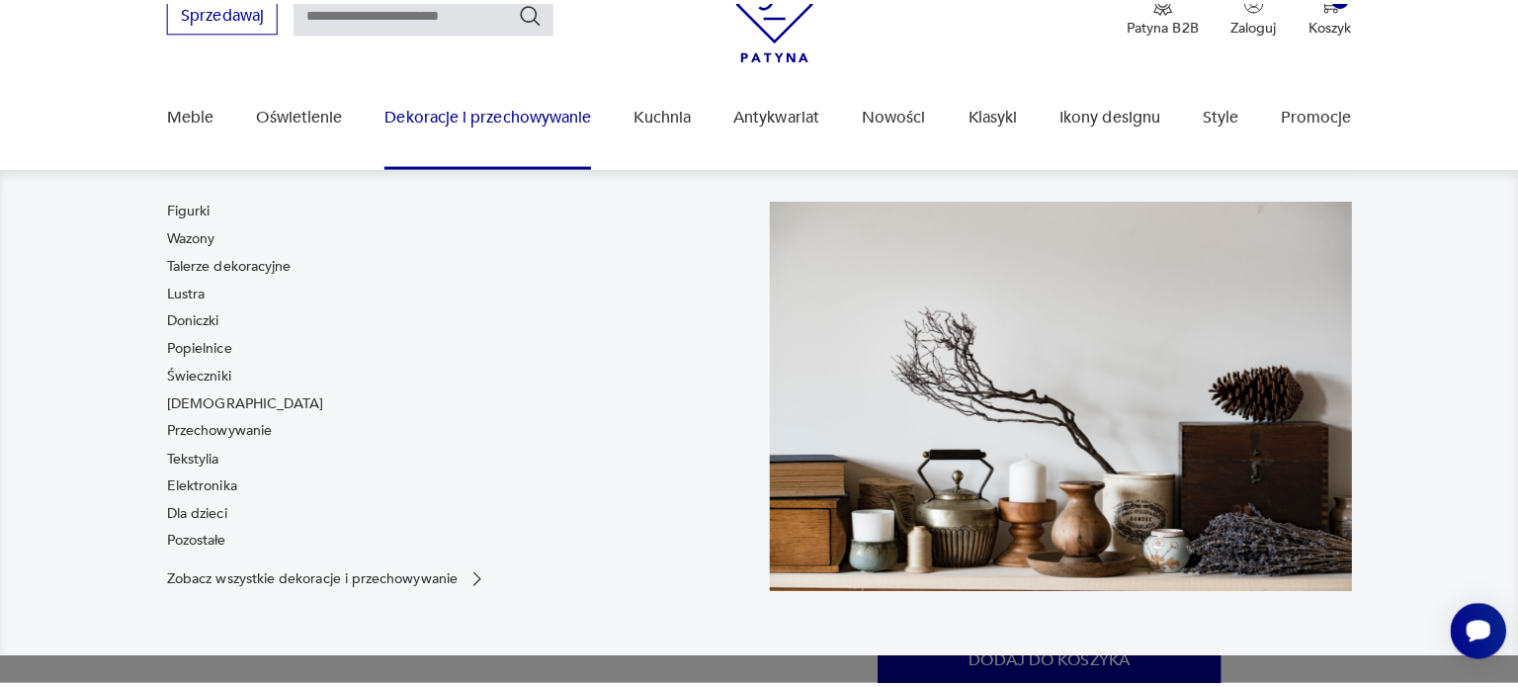
scroll to position [198, 0]
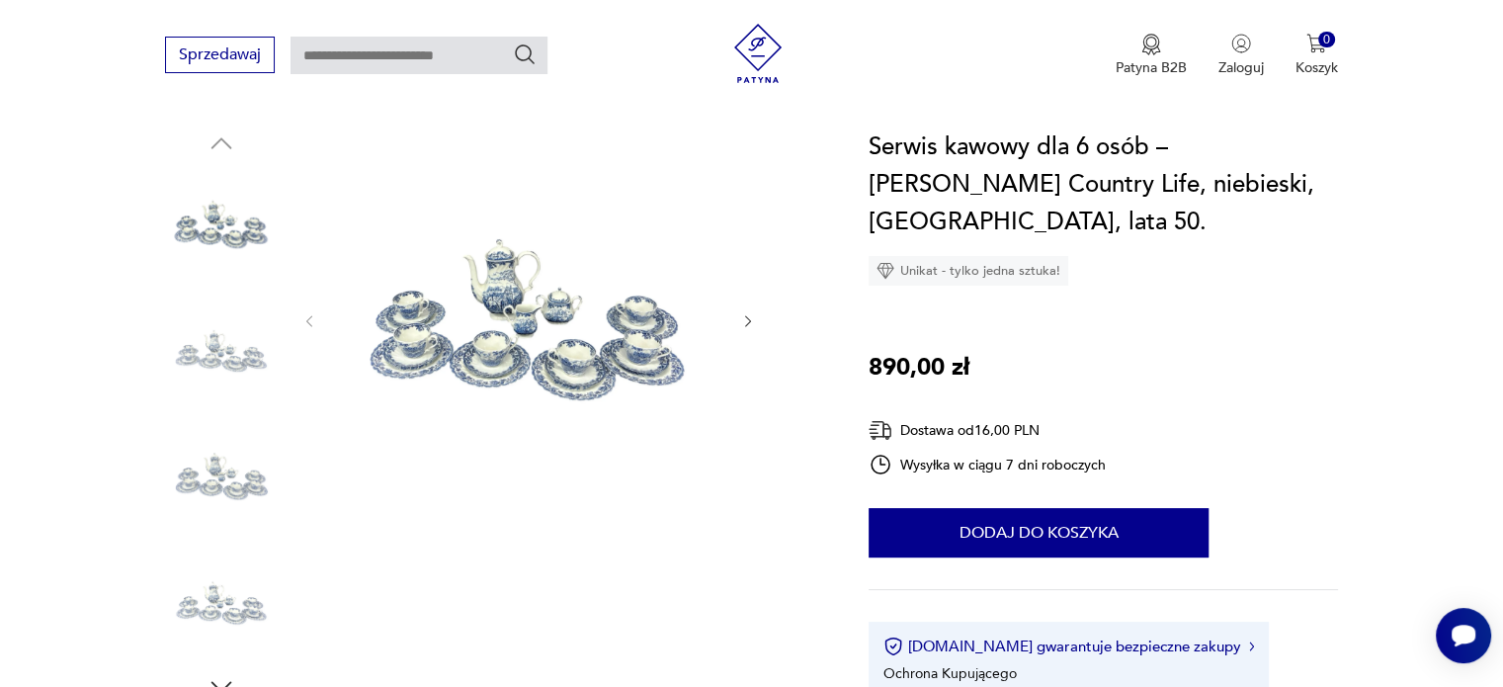
click at [481, 305] on img at bounding box center [528, 318] width 381 height 381
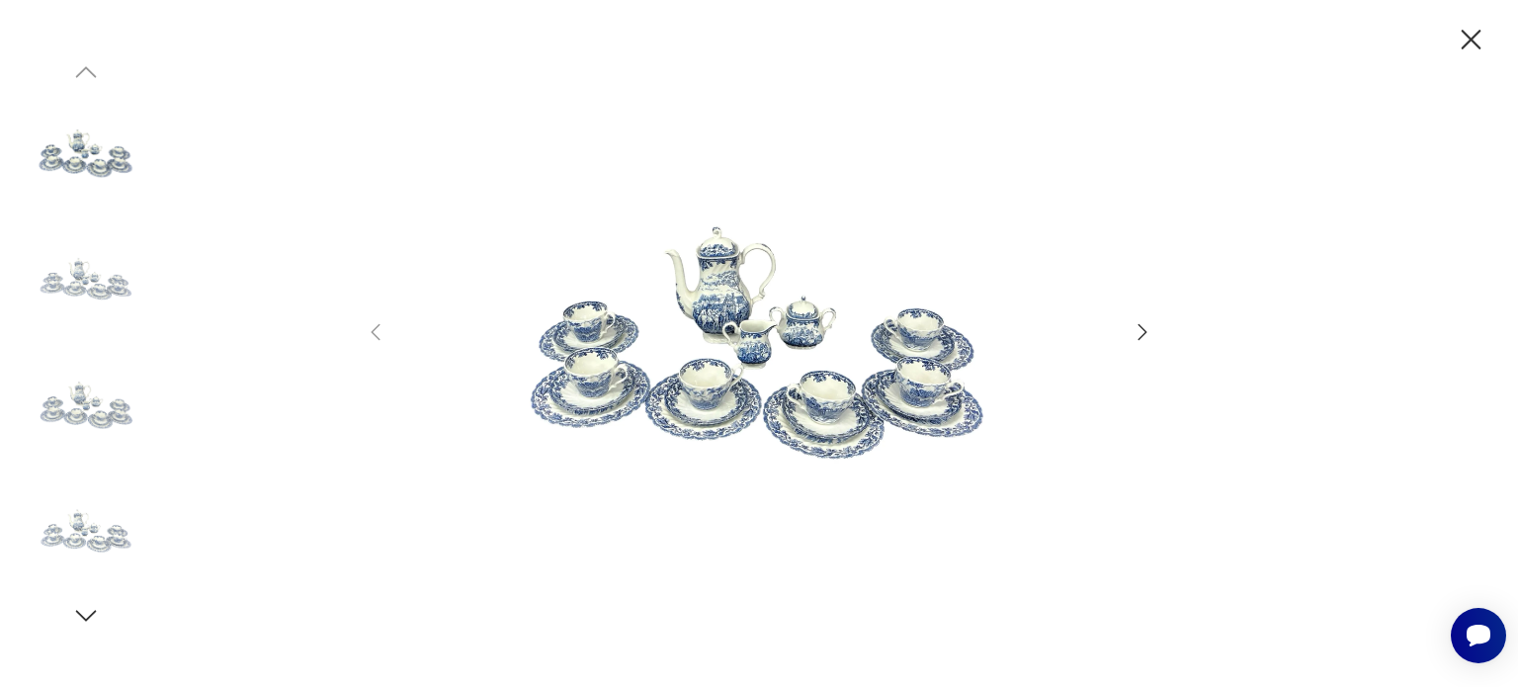
click at [1146, 328] on icon "button" at bounding box center [1142, 332] width 24 height 24
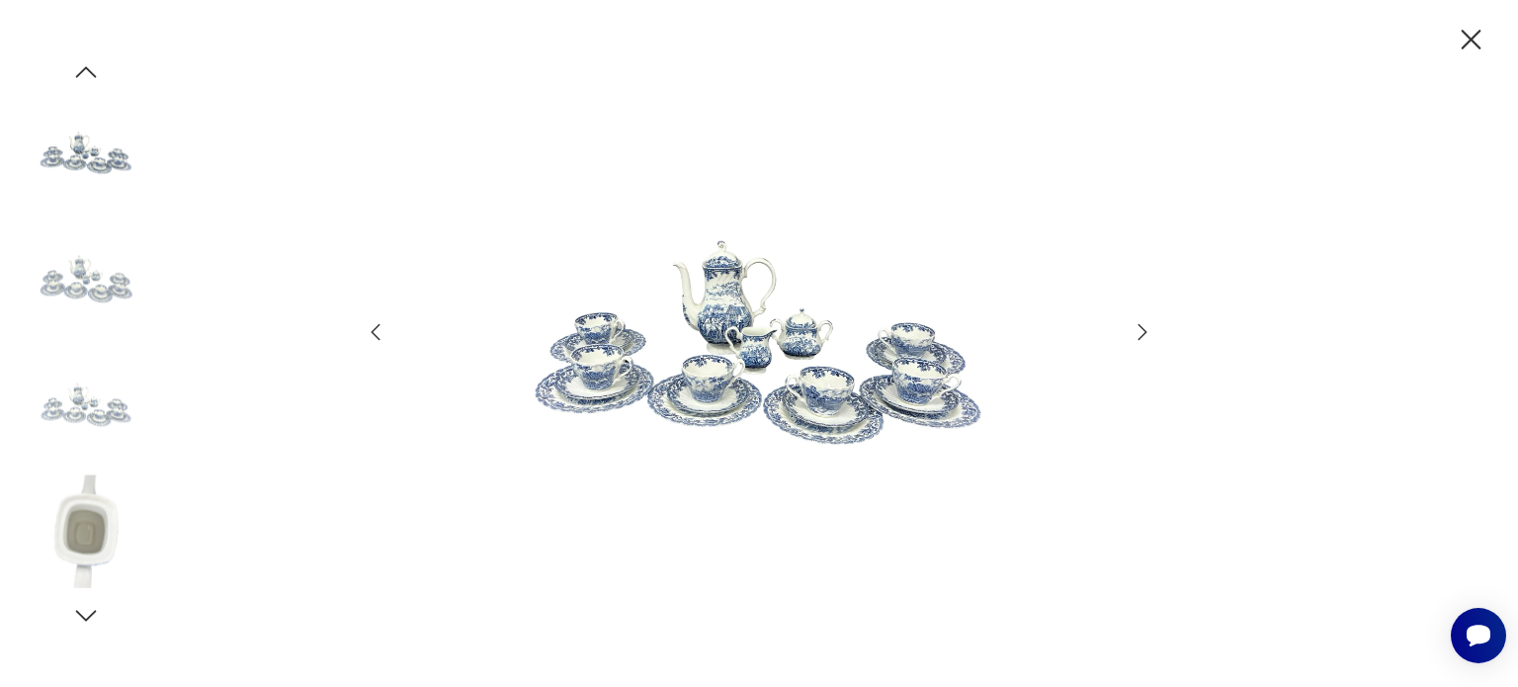
click at [1146, 330] on icon "button" at bounding box center [1142, 332] width 24 height 24
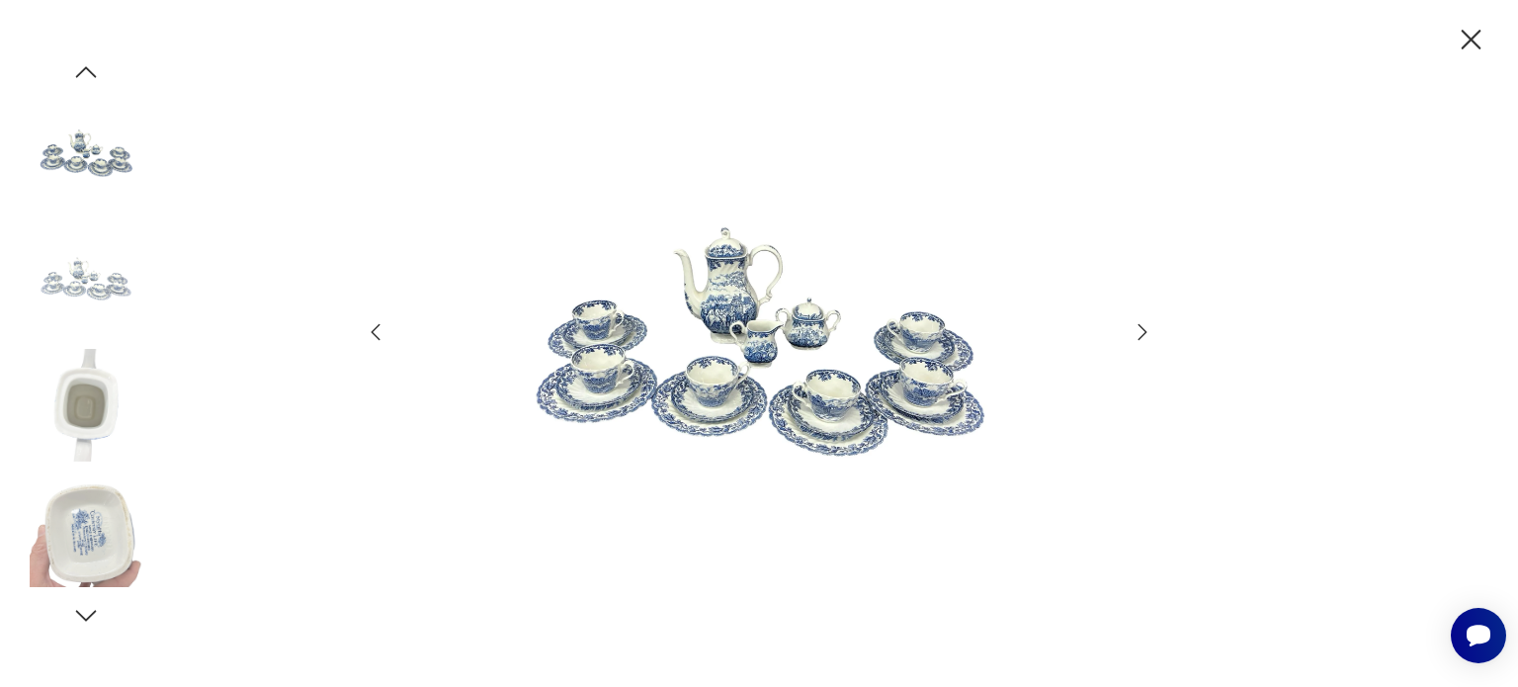
click at [1146, 330] on icon "button" at bounding box center [1142, 332] width 24 height 24
